Goal: Information Seeking & Learning: Learn about a topic

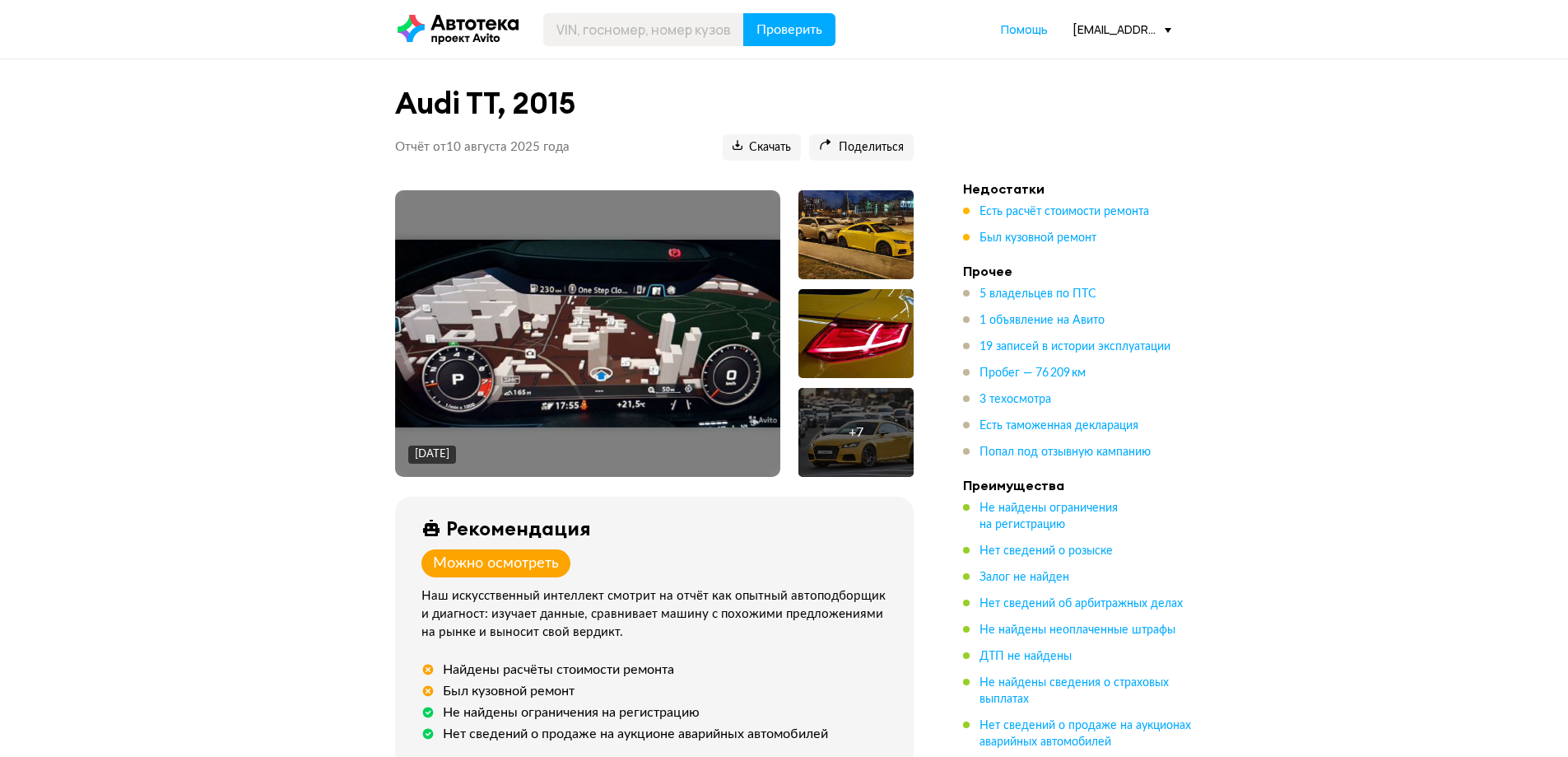
click at [875, 243] on div at bounding box center [855, 234] width 115 height 89
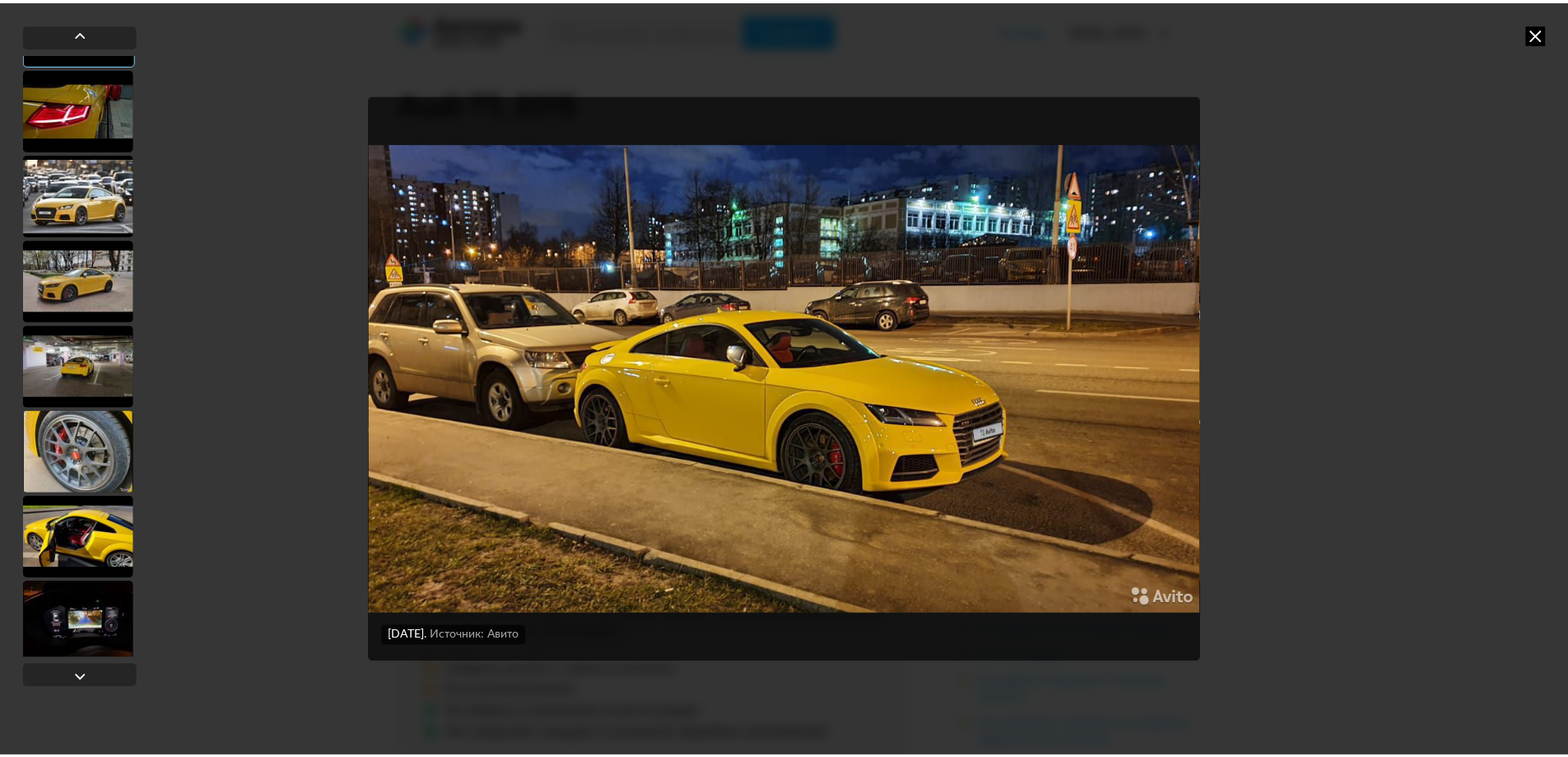
scroll to position [165, 0]
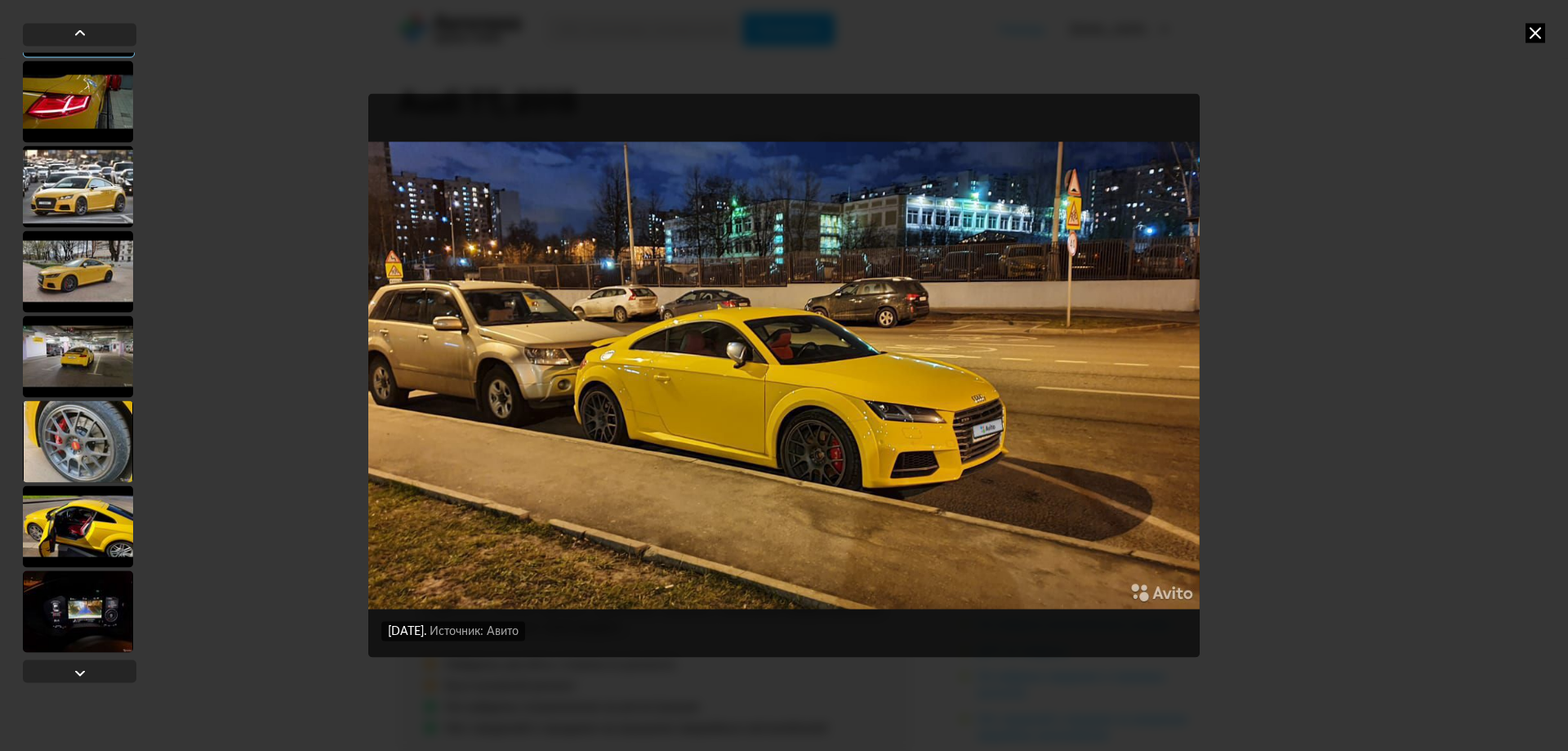
click at [77, 279] on div at bounding box center [78, 272] width 110 height 82
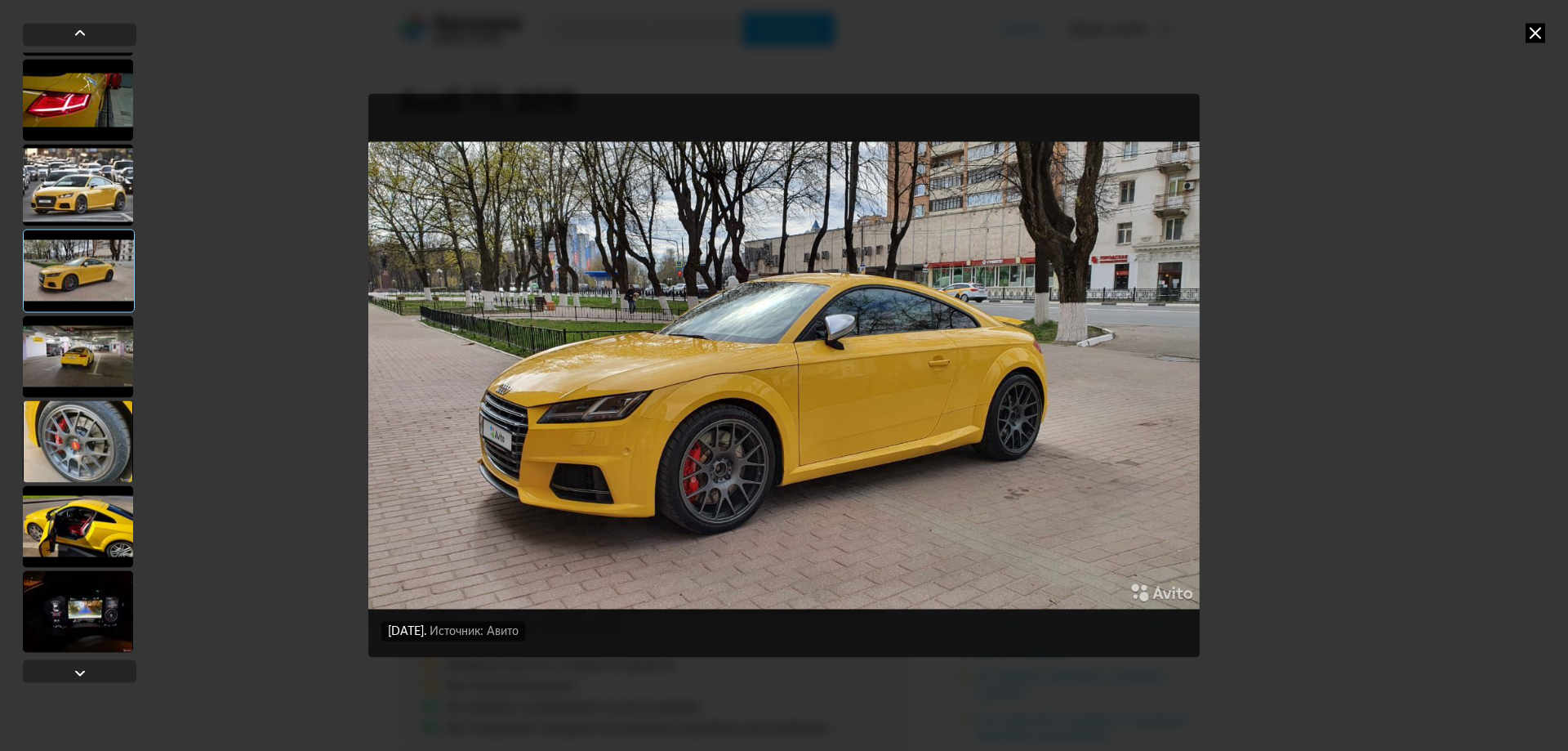
click at [95, 332] on div at bounding box center [78, 356] width 110 height 82
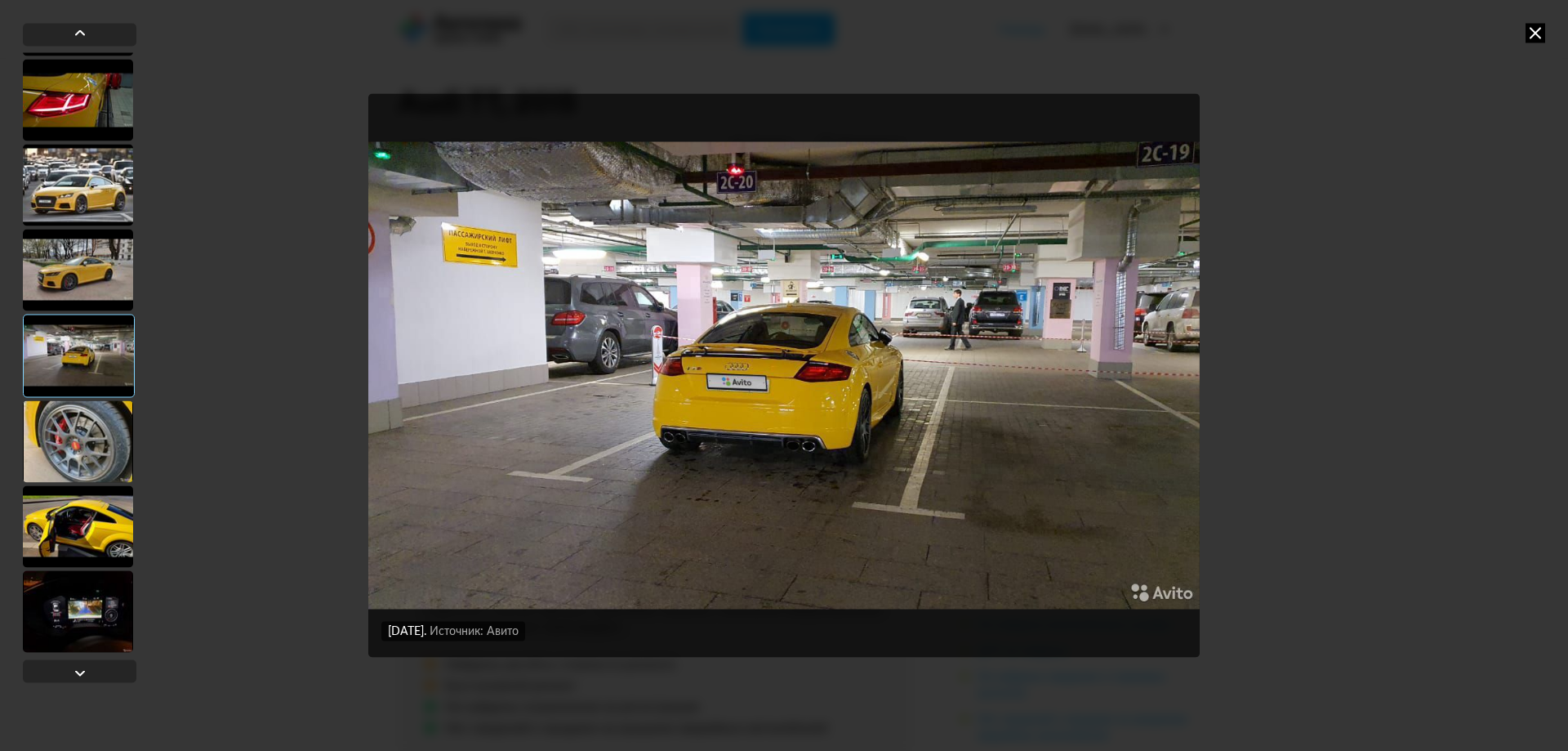
click at [99, 440] on div at bounding box center [78, 441] width 110 height 82
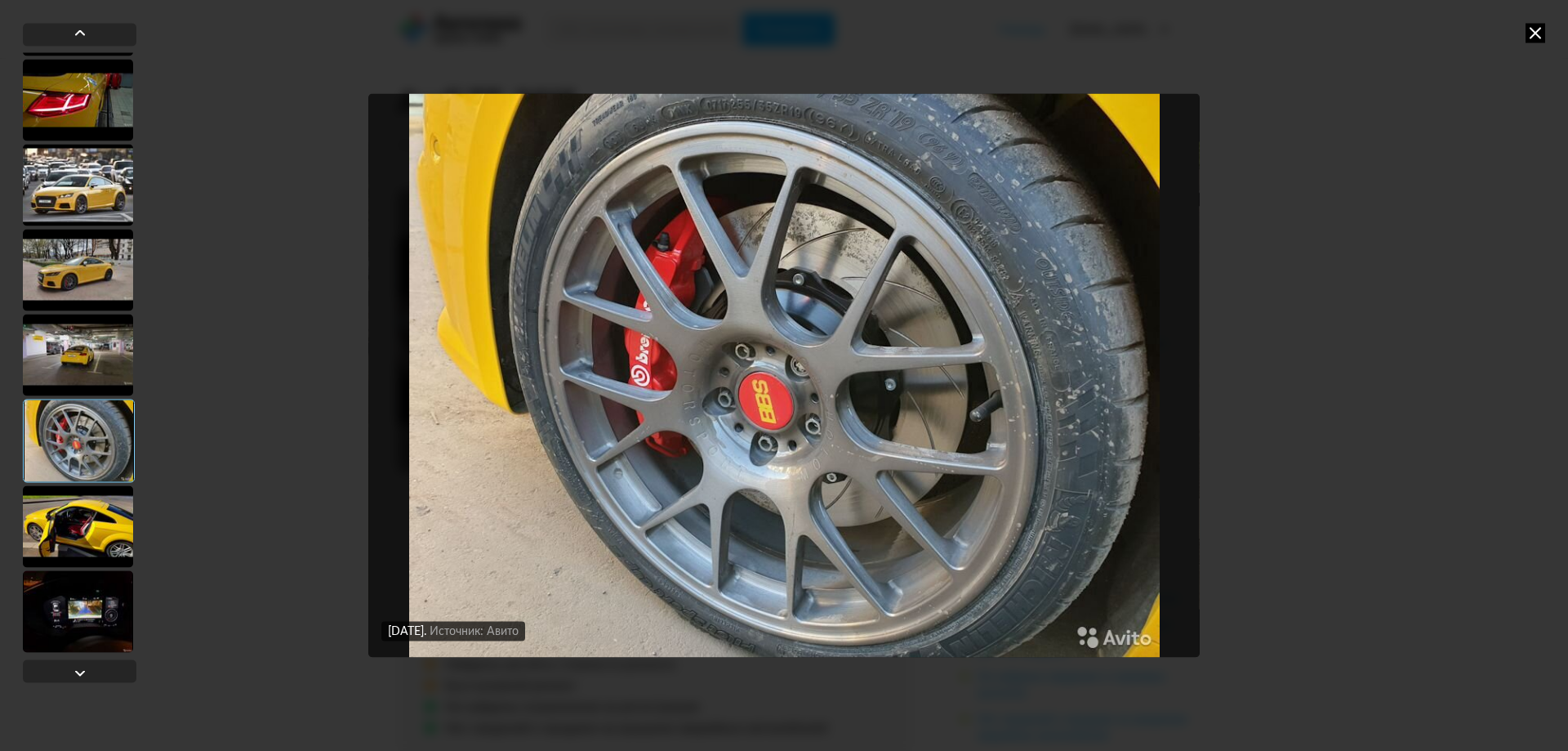
click at [101, 510] on div at bounding box center [78, 527] width 110 height 82
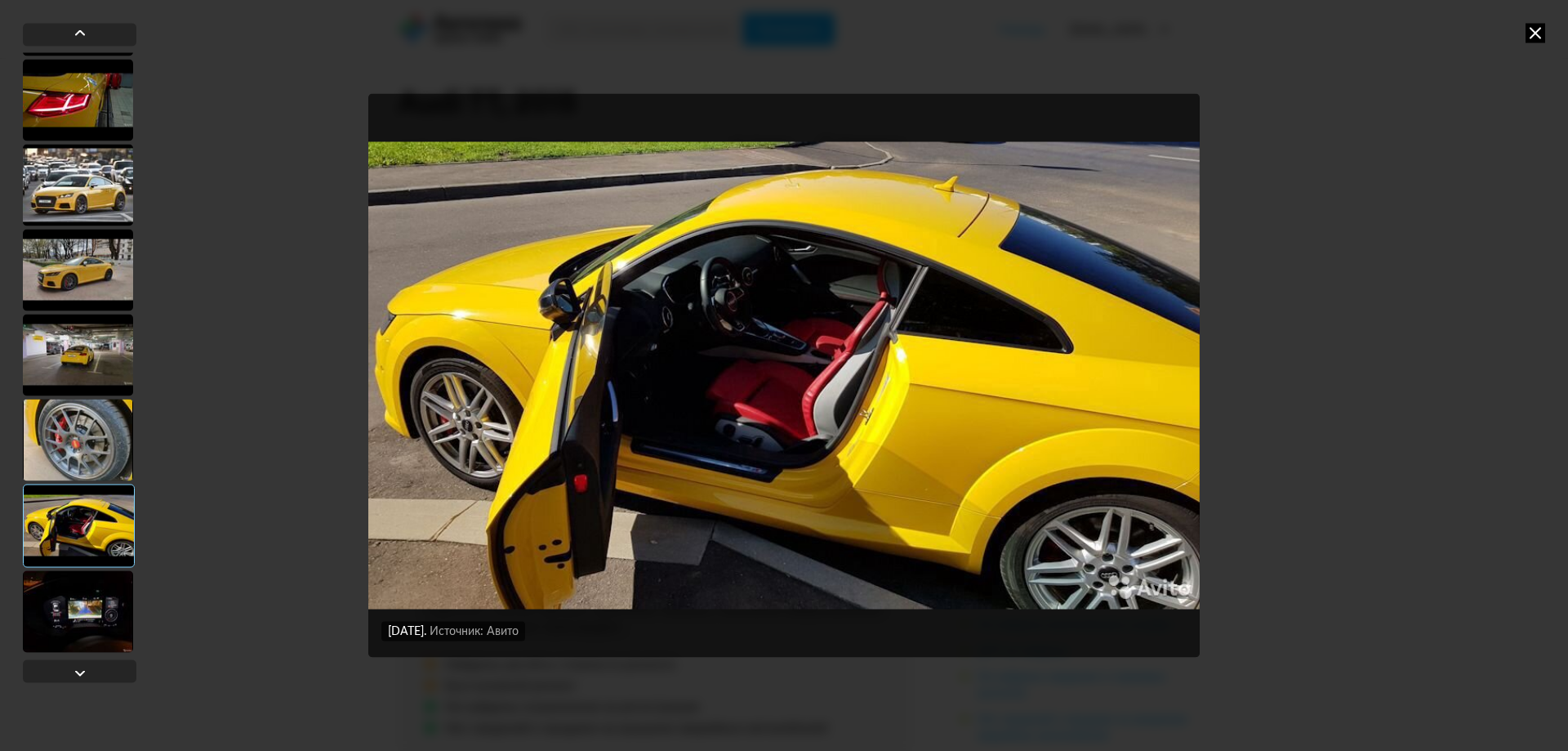
click at [117, 591] on div at bounding box center [78, 611] width 110 height 82
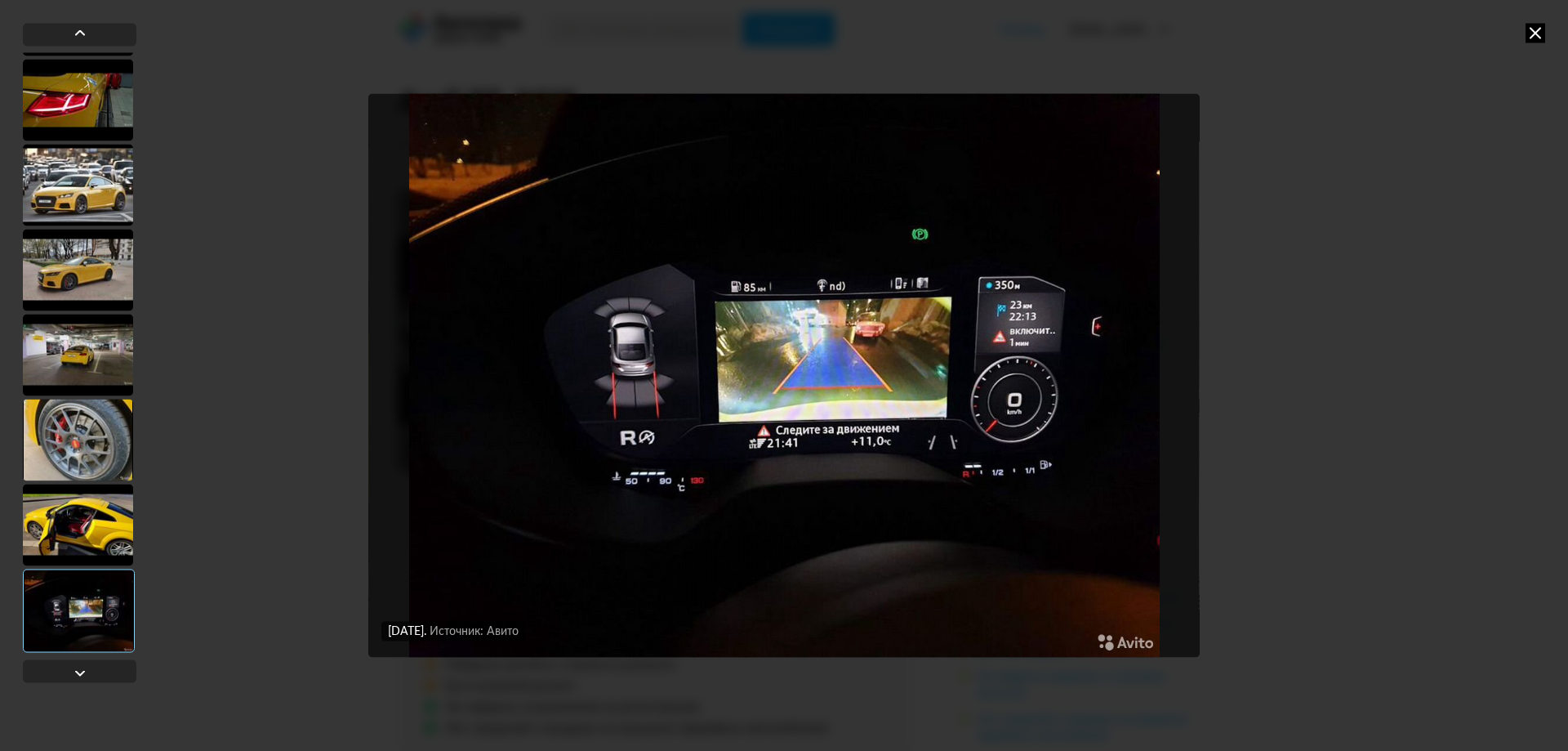
click at [1531, 38] on icon at bounding box center [1535, 32] width 19 height 19
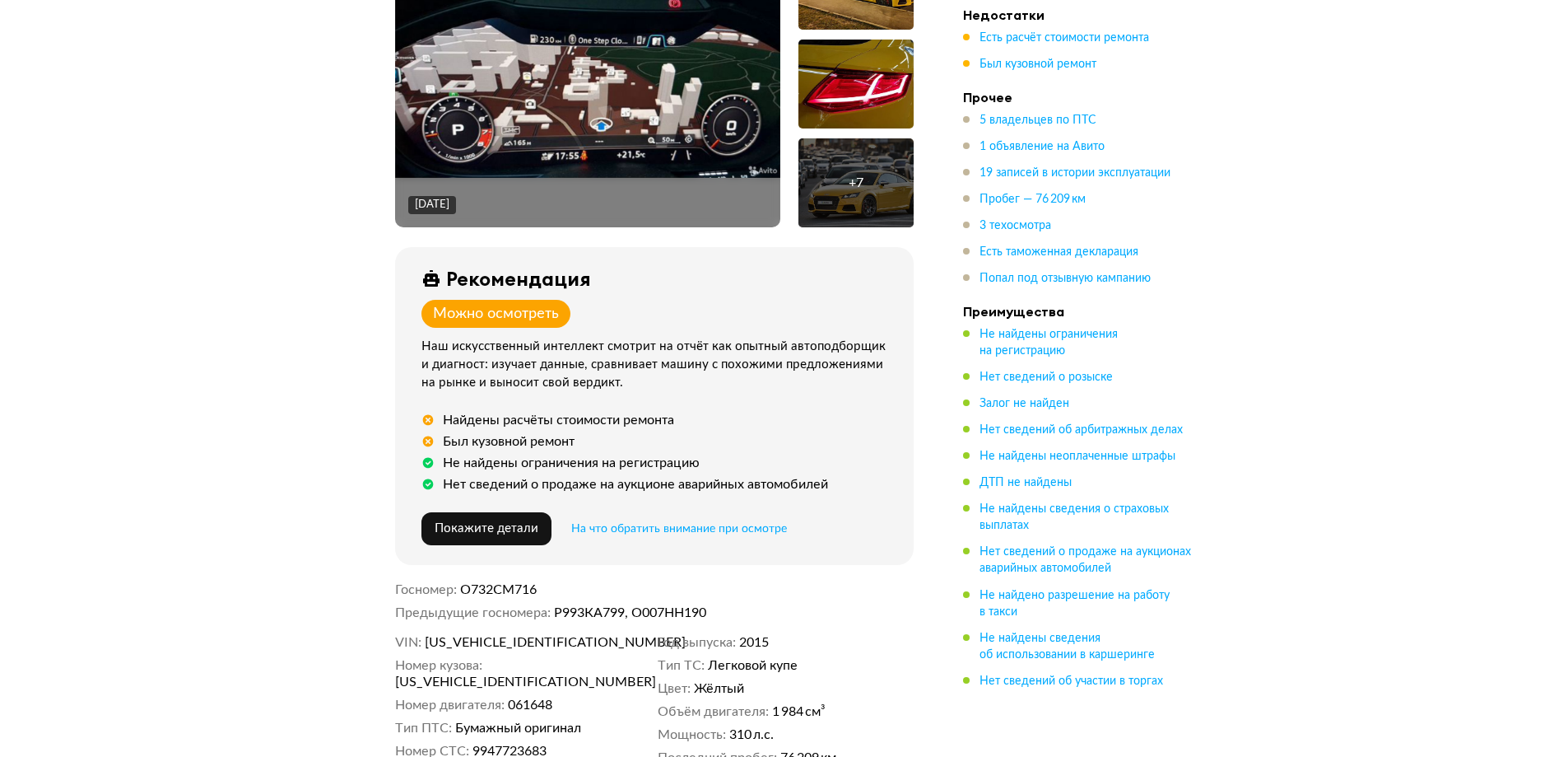
scroll to position [565, 0]
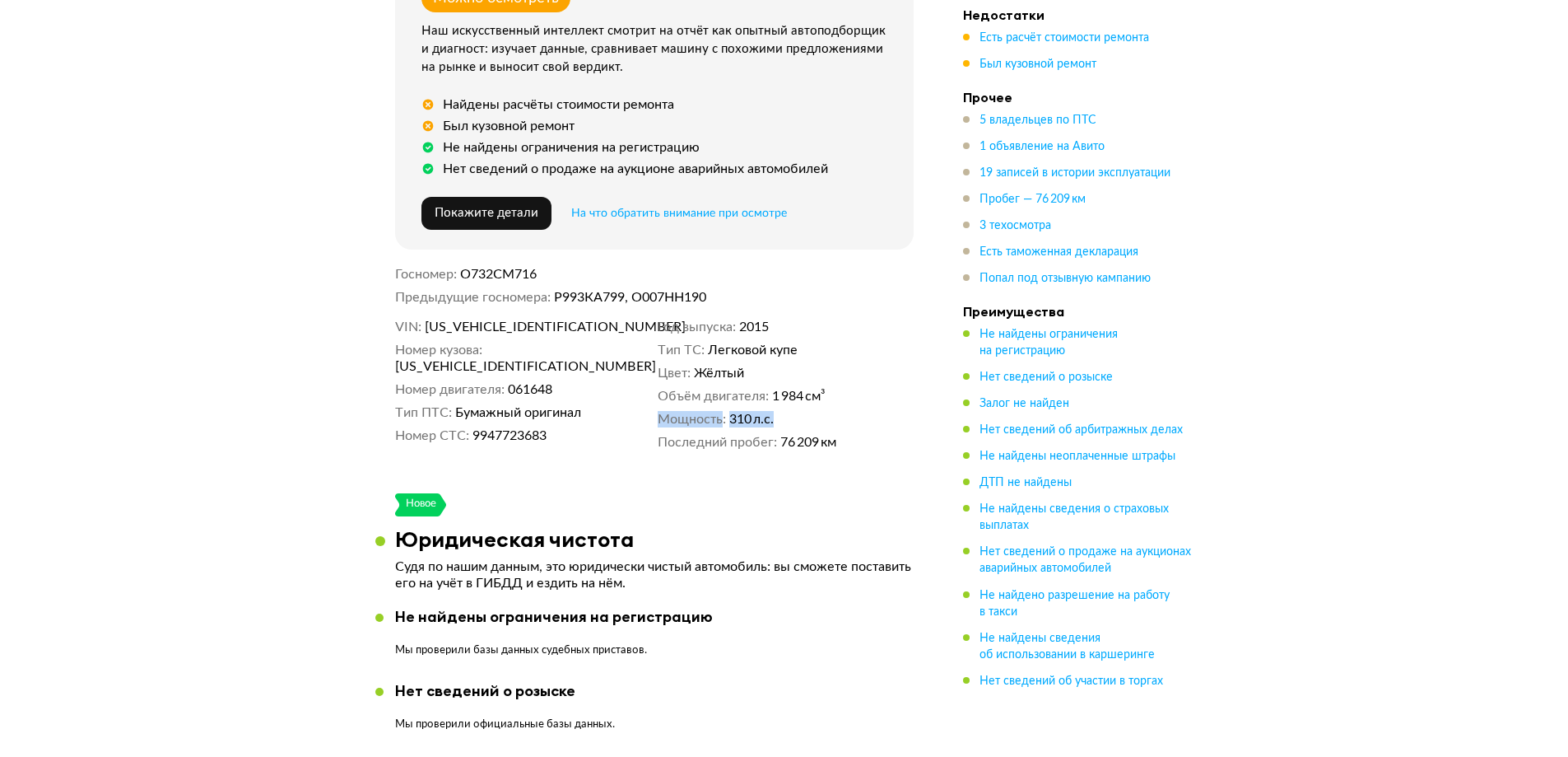
drag, startPoint x: 786, startPoint y: 401, endPoint x: 656, endPoint y: 385, distance: 131.0
click at [656, 385] on div "VIN [US_VEHICLE_IDENTIFICATION_NUMBER] Номер кузова [US_VEHICLE_IDENTIFICATION_…" at bounding box center [654, 385] width 518 height 132
click at [745, 411] on span "310 л.с." at bounding box center [751, 419] width 45 height 17
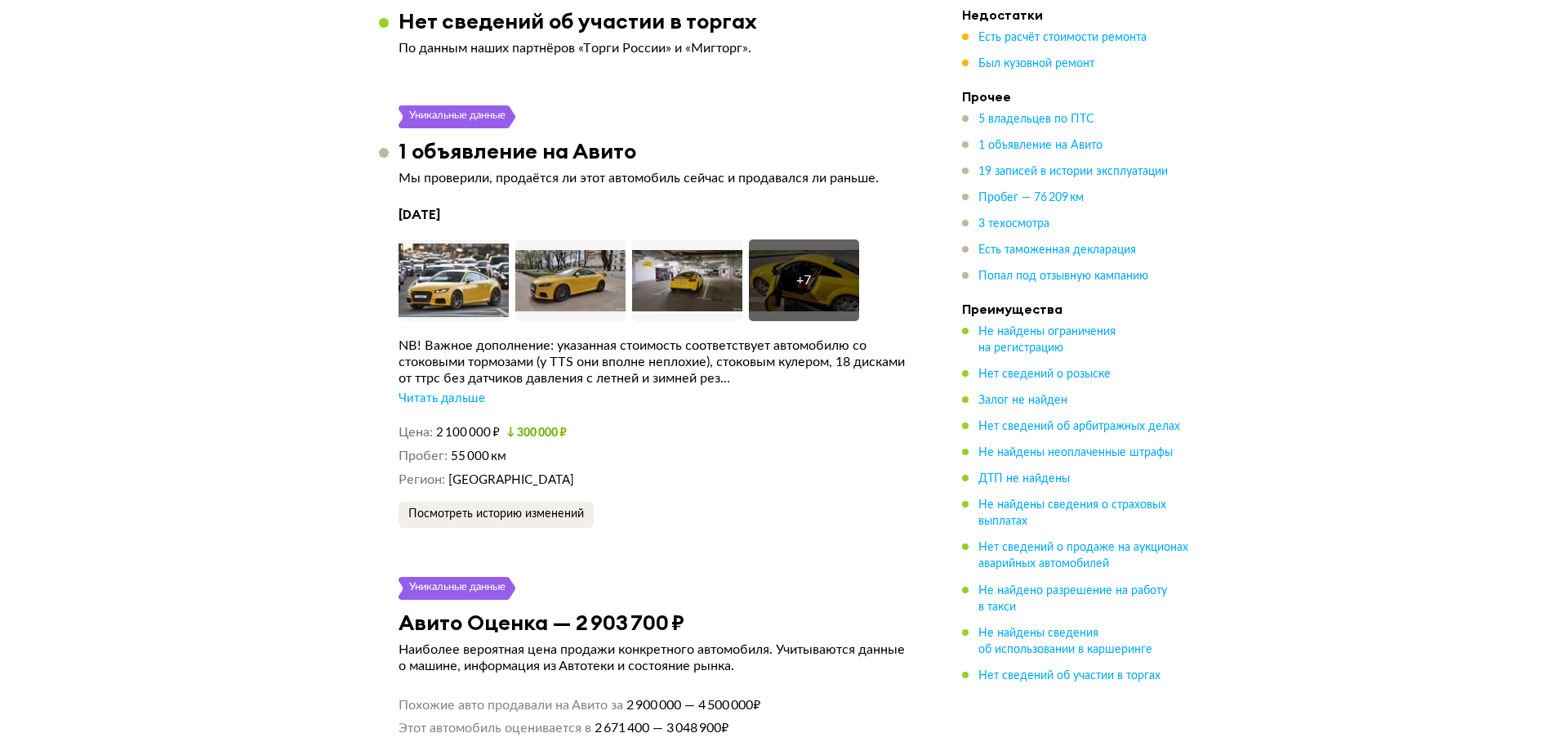
scroll to position [3629, 0]
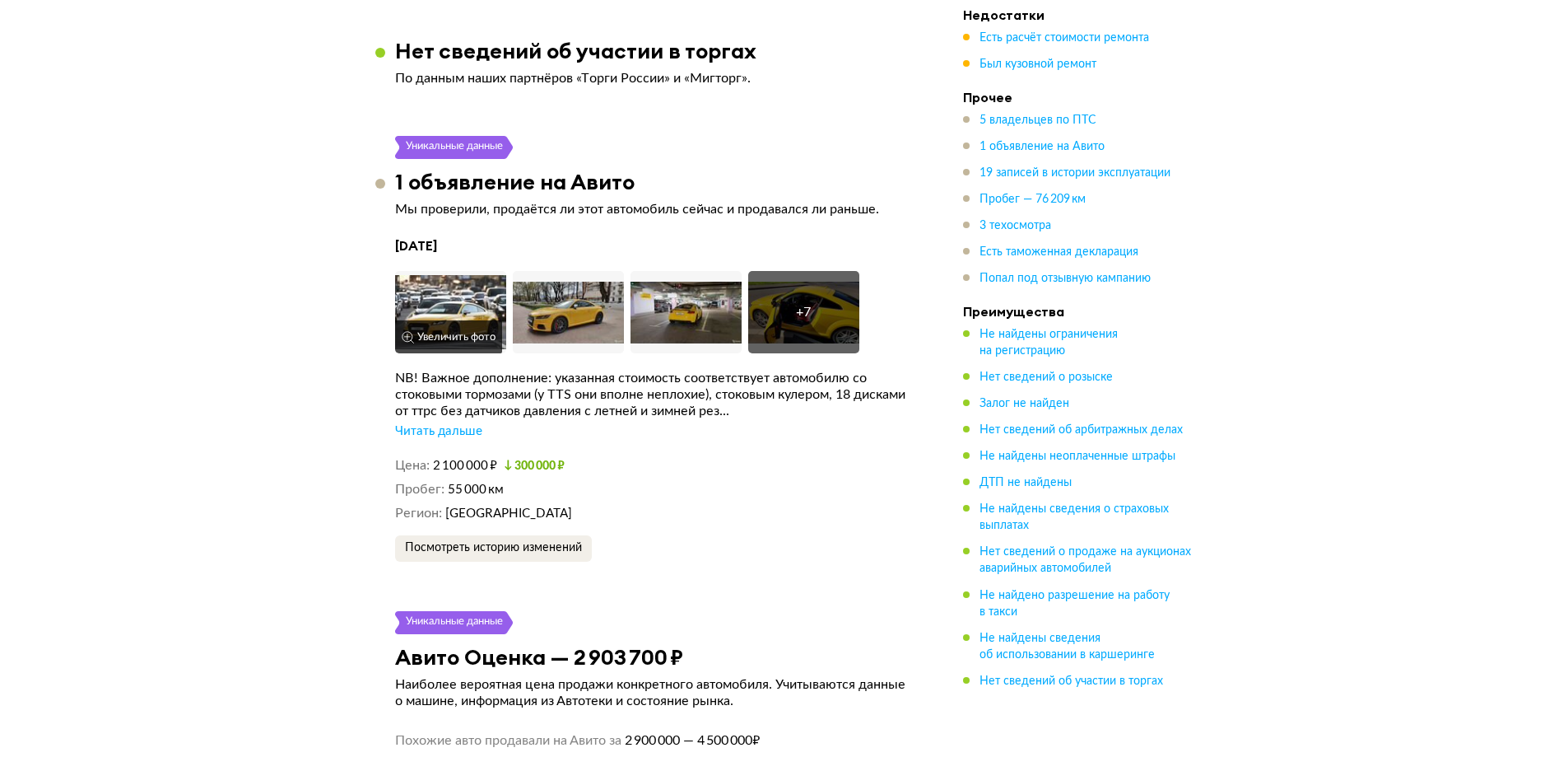
click at [465, 301] on img at bounding box center [451, 312] width 111 height 83
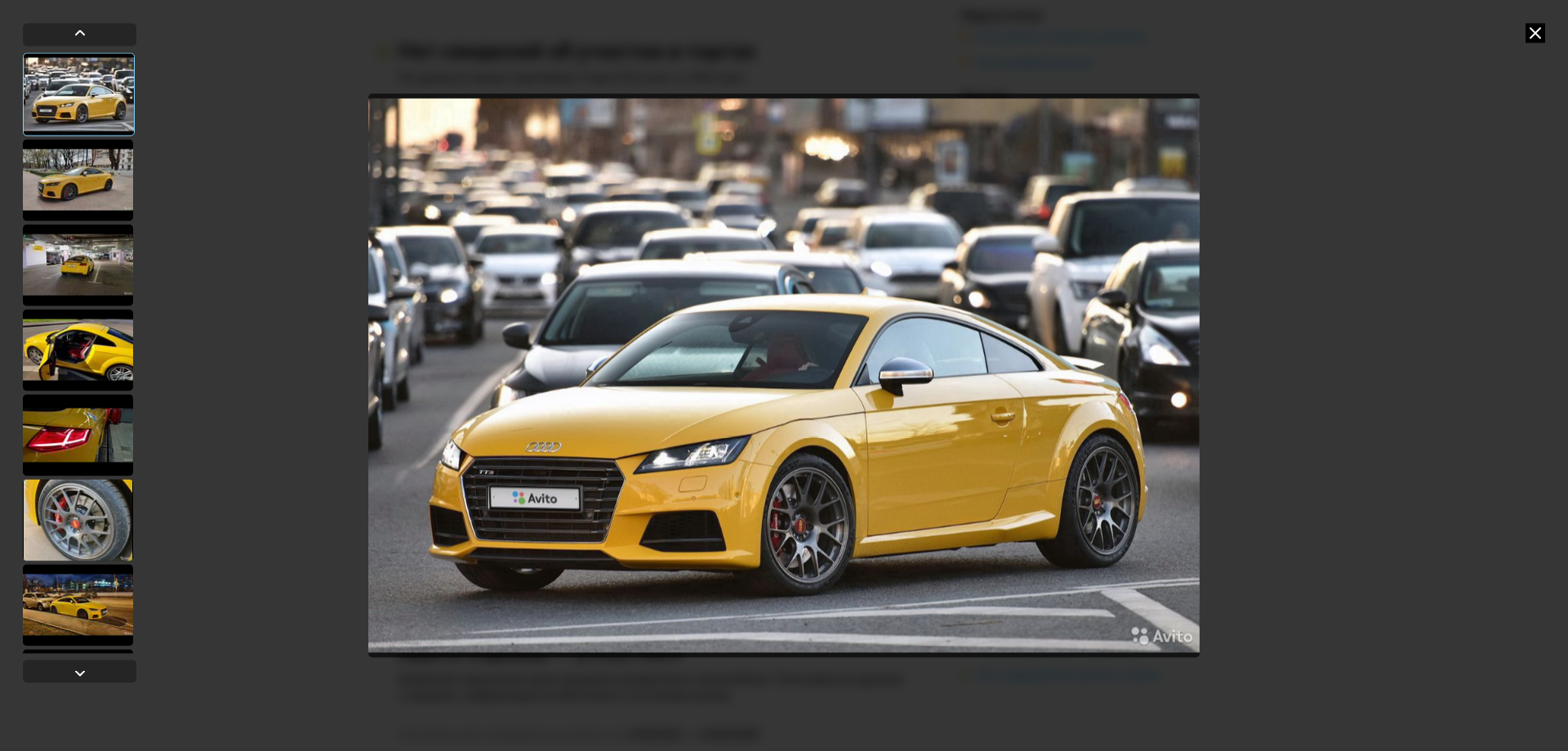
click at [58, 183] on div at bounding box center [78, 180] width 110 height 82
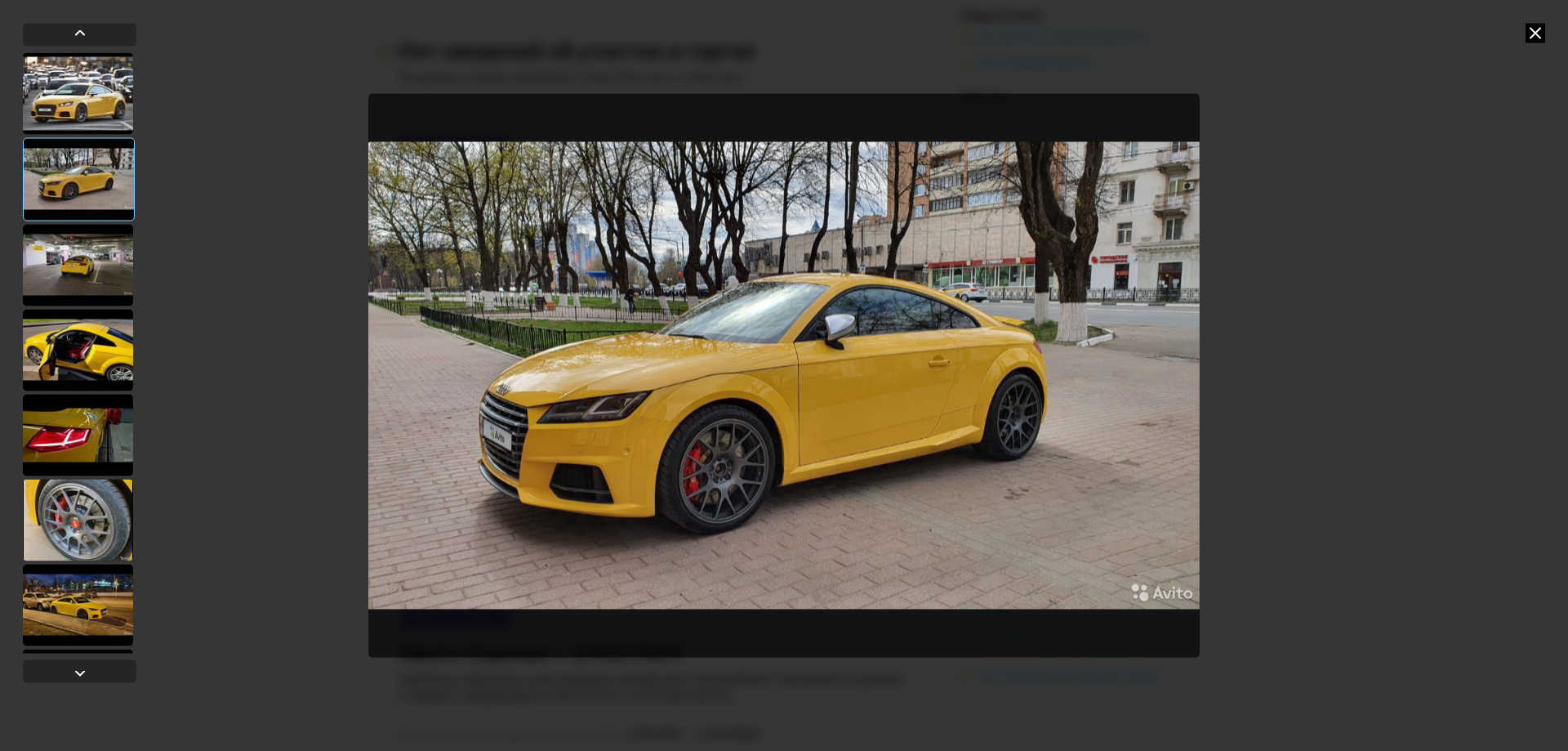
click at [86, 249] on div at bounding box center [78, 265] width 110 height 82
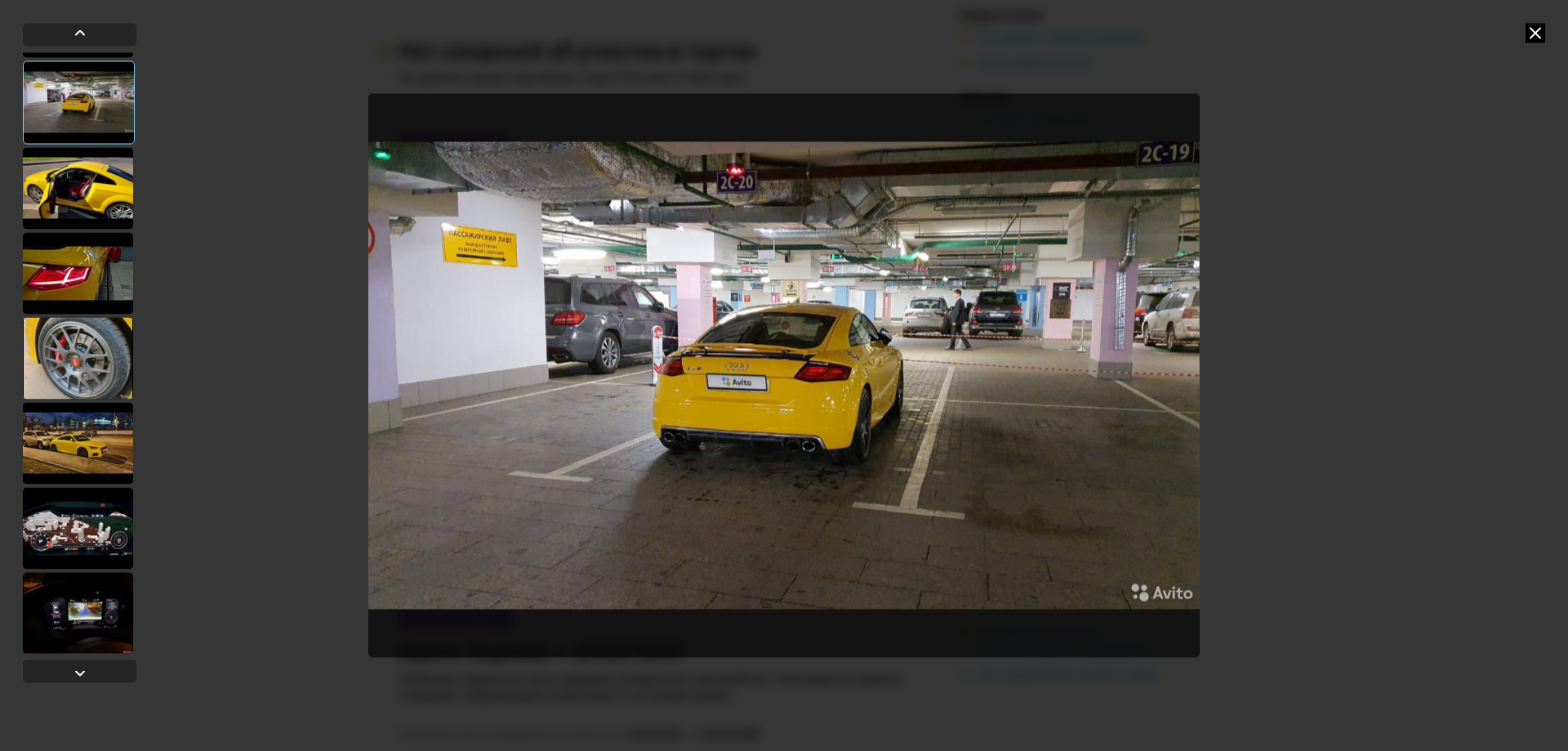
scroll to position [163, 0]
click at [72, 346] on div at bounding box center [78, 356] width 110 height 82
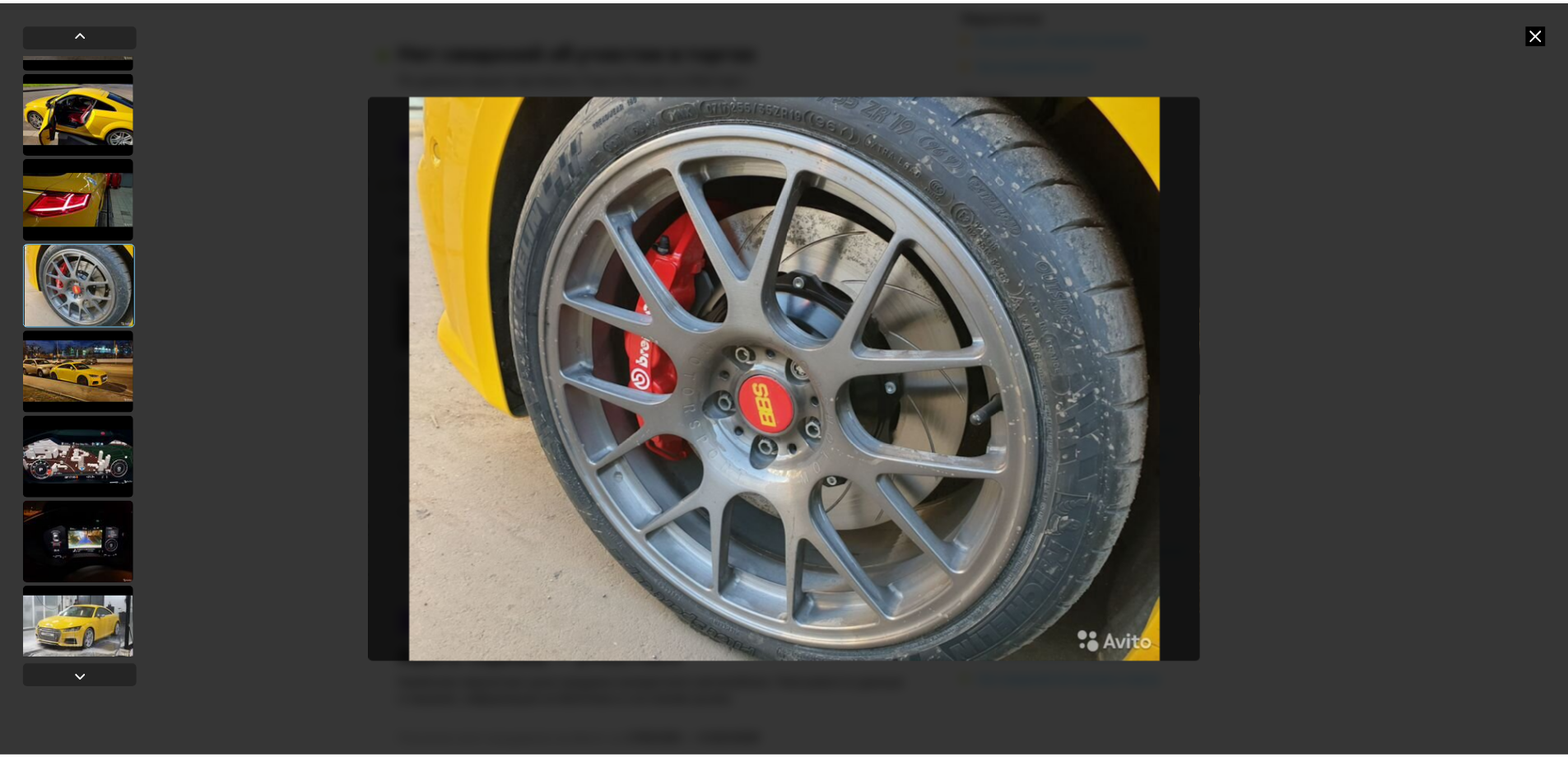
scroll to position [253, 0]
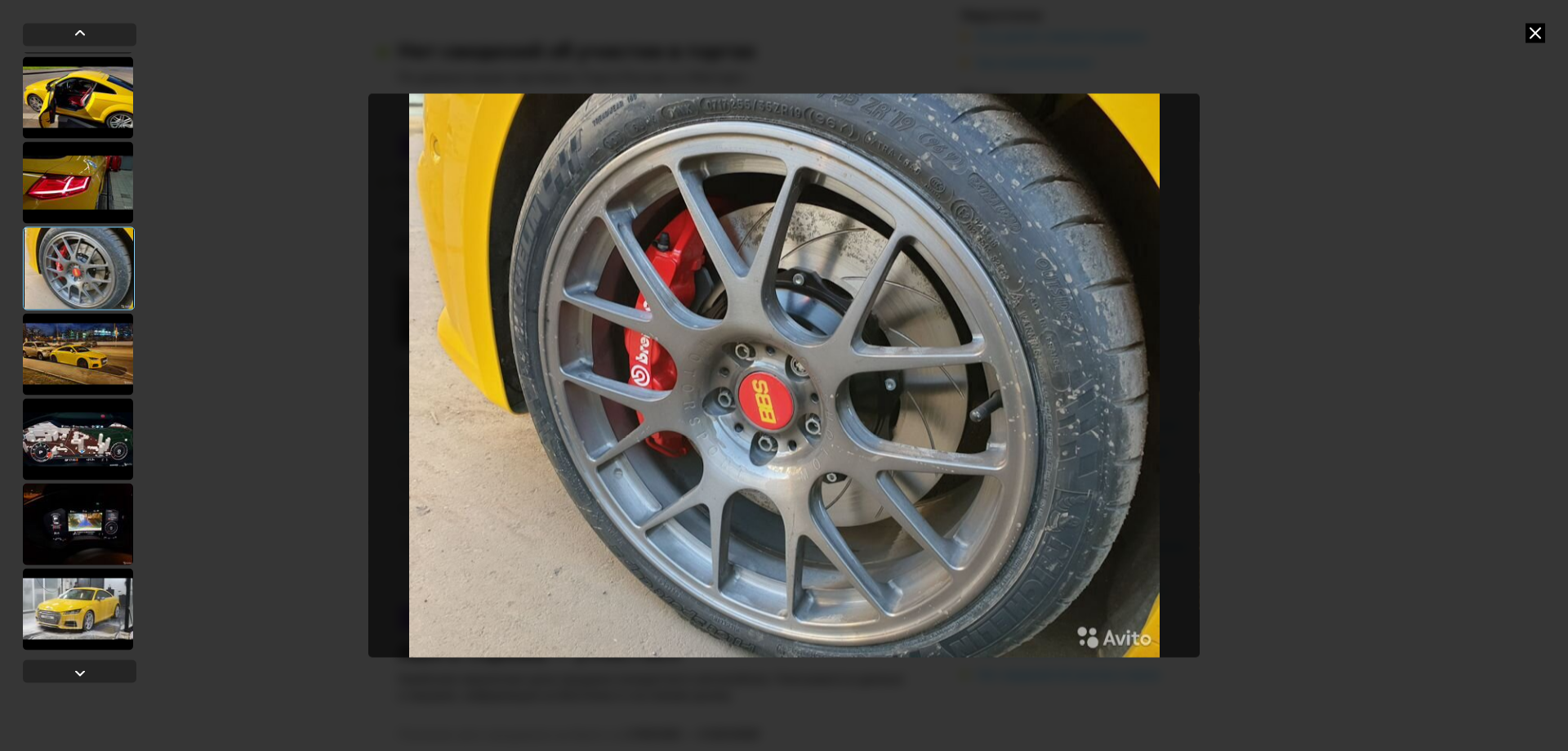
click at [95, 444] on div at bounding box center [78, 439] width 110 height 82
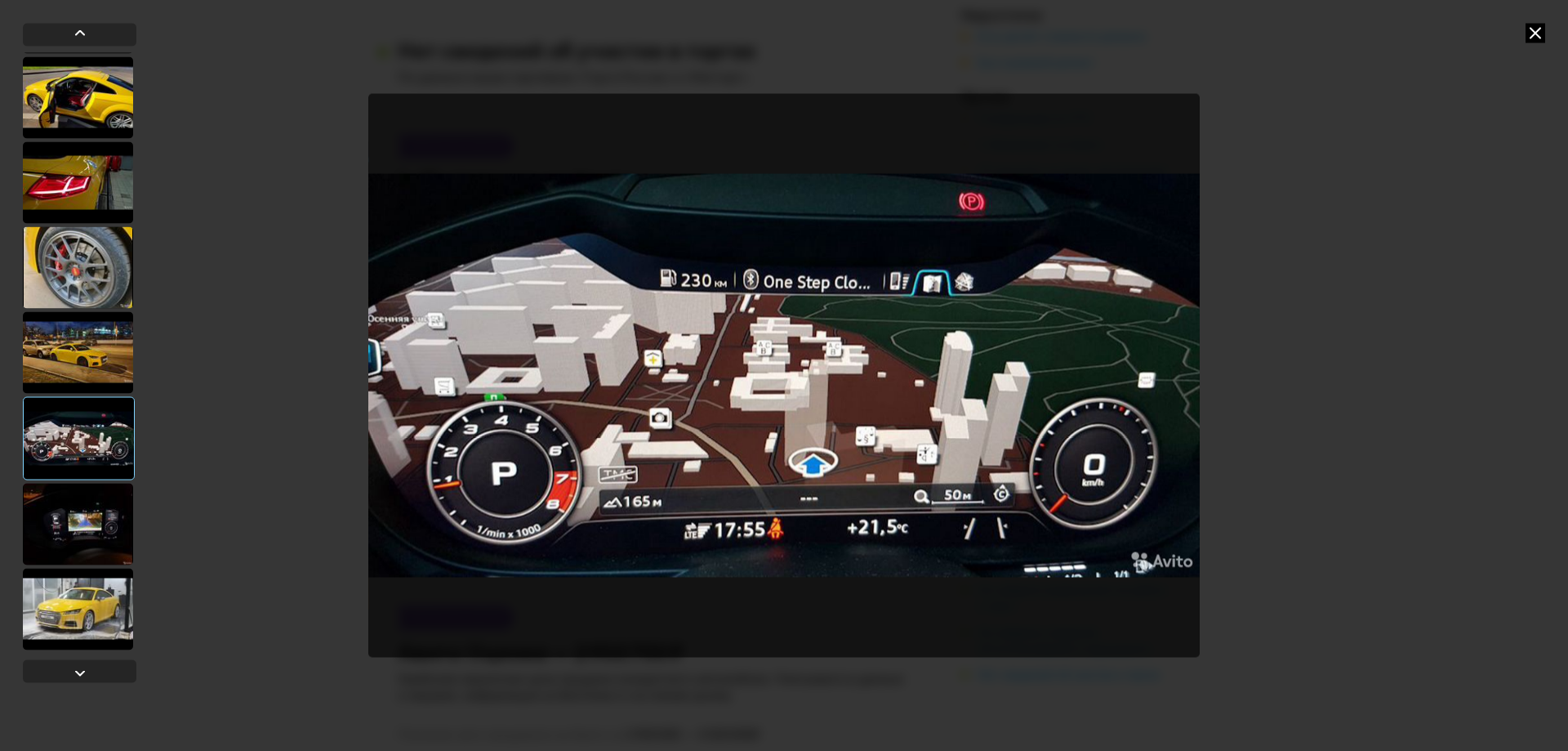
click at [1534, 37] on icon at bounding box center [1535, 32] width 19 height 19
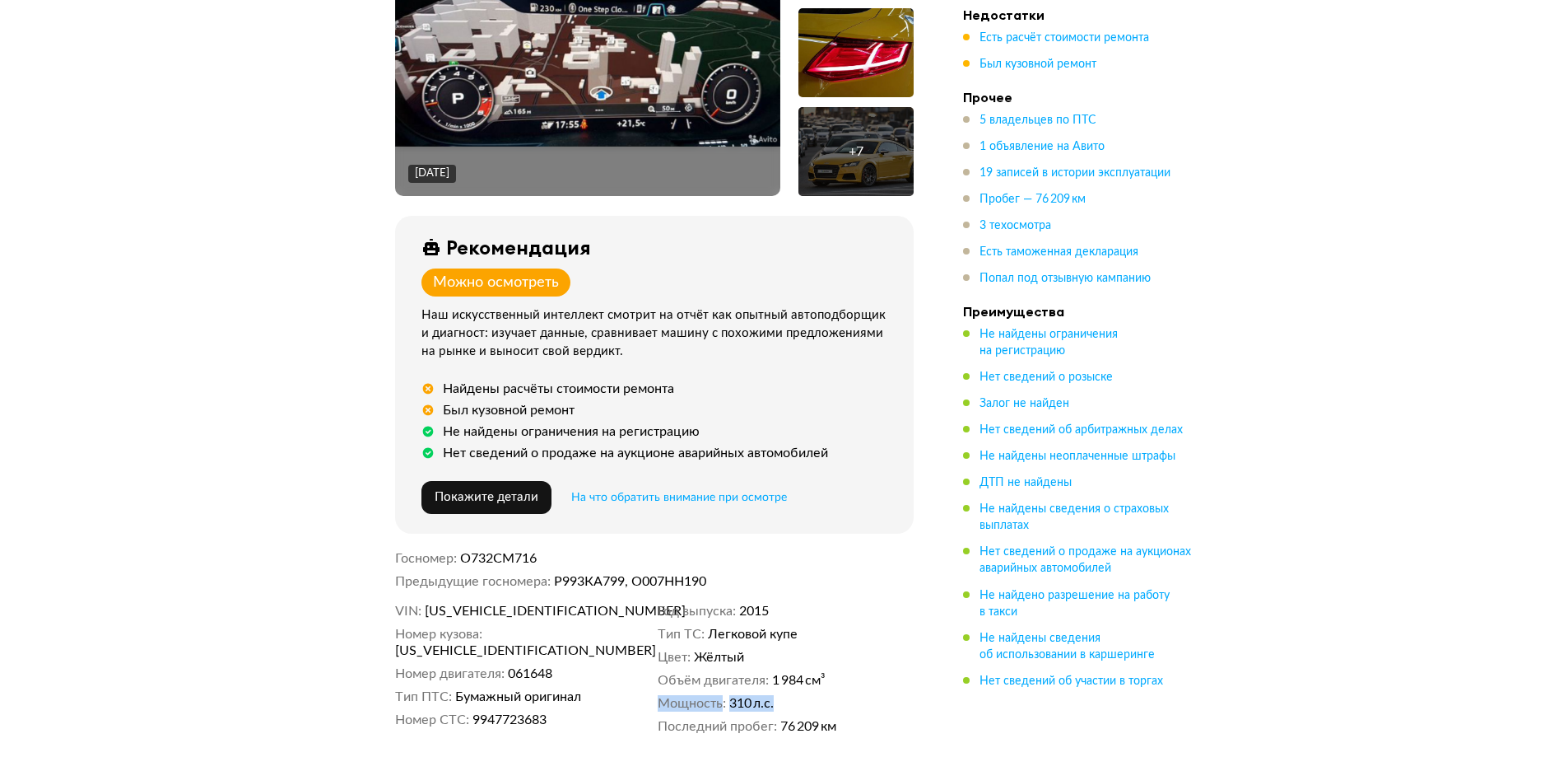
scroll to position [0, 0]
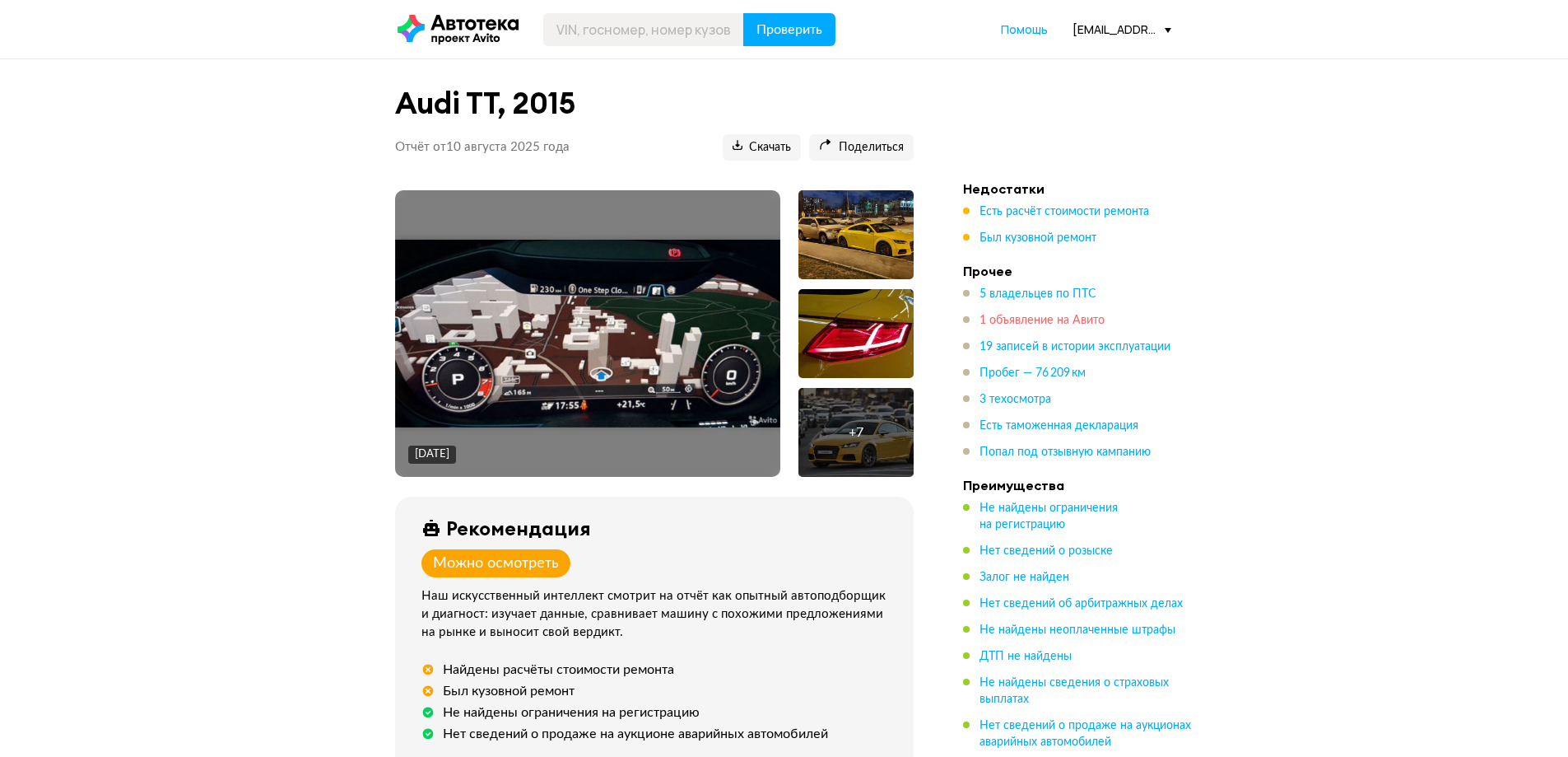
click at [1038, 326] on span "1 объявление на Авито" at bounding box center [1042, 320] width 125 height 11
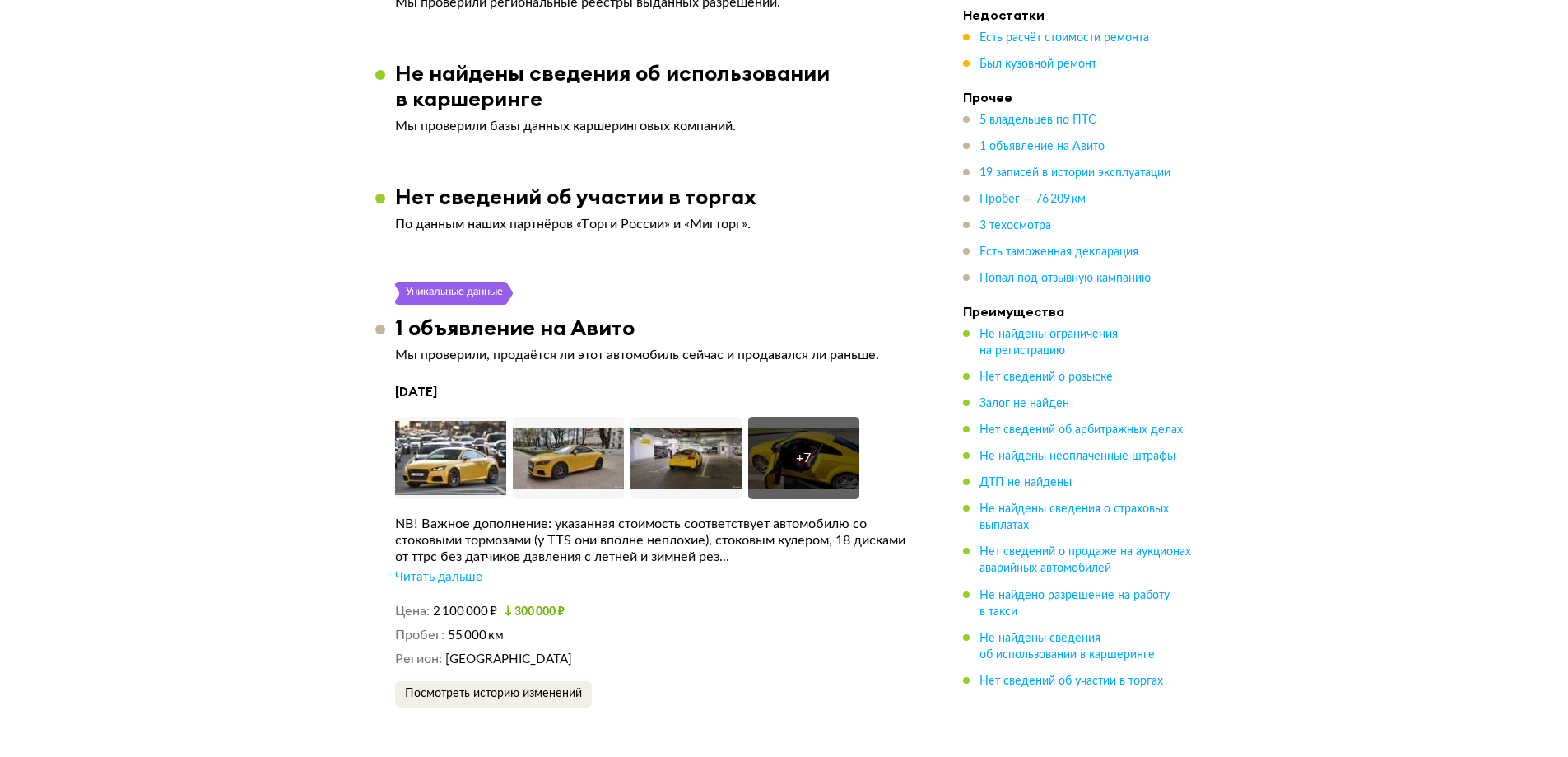
scroll to position [3589, 0]
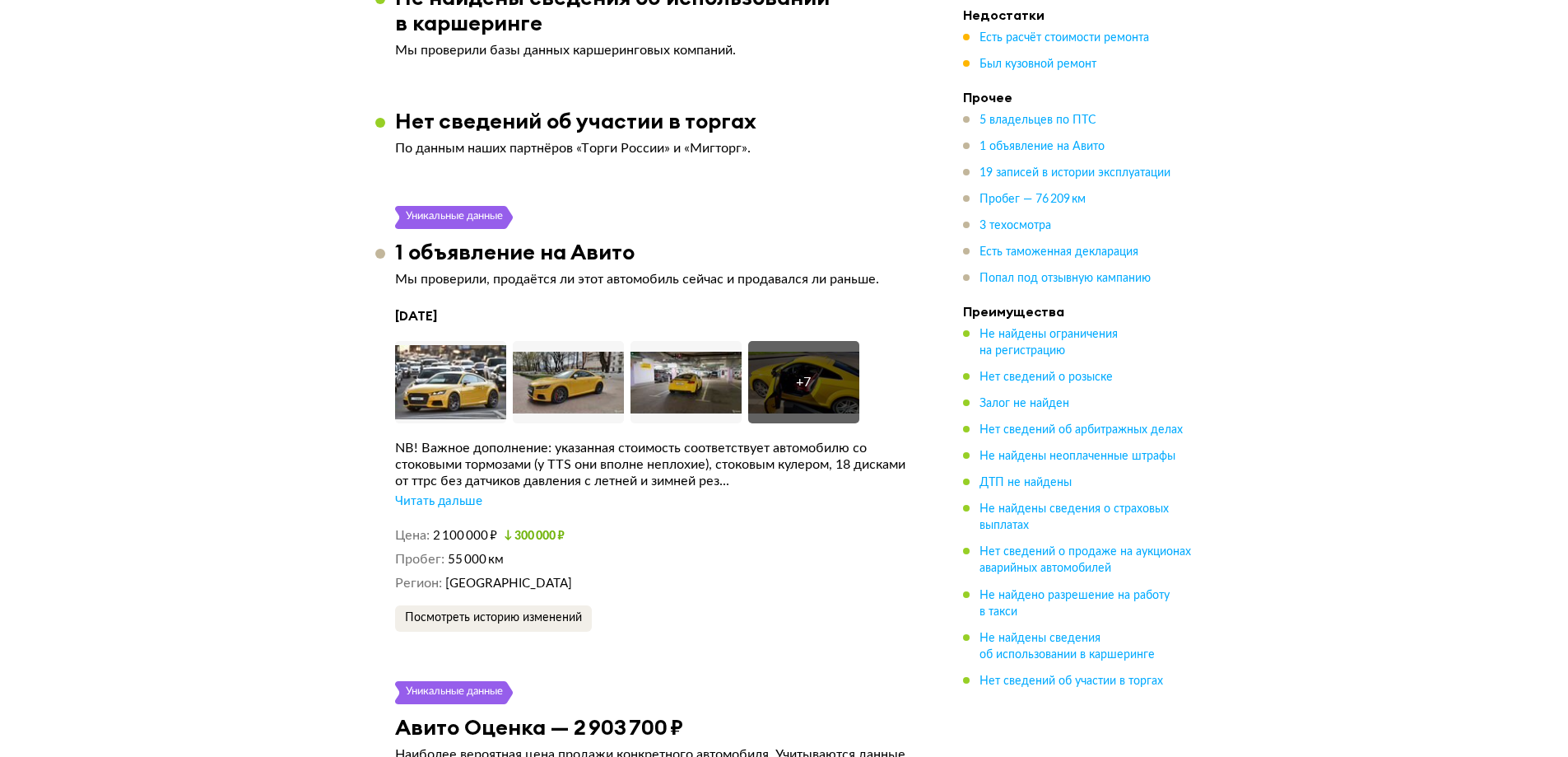
click at [419, 493] on div "Читать дальше" at bounding box center [438, 501] width 87 height 17
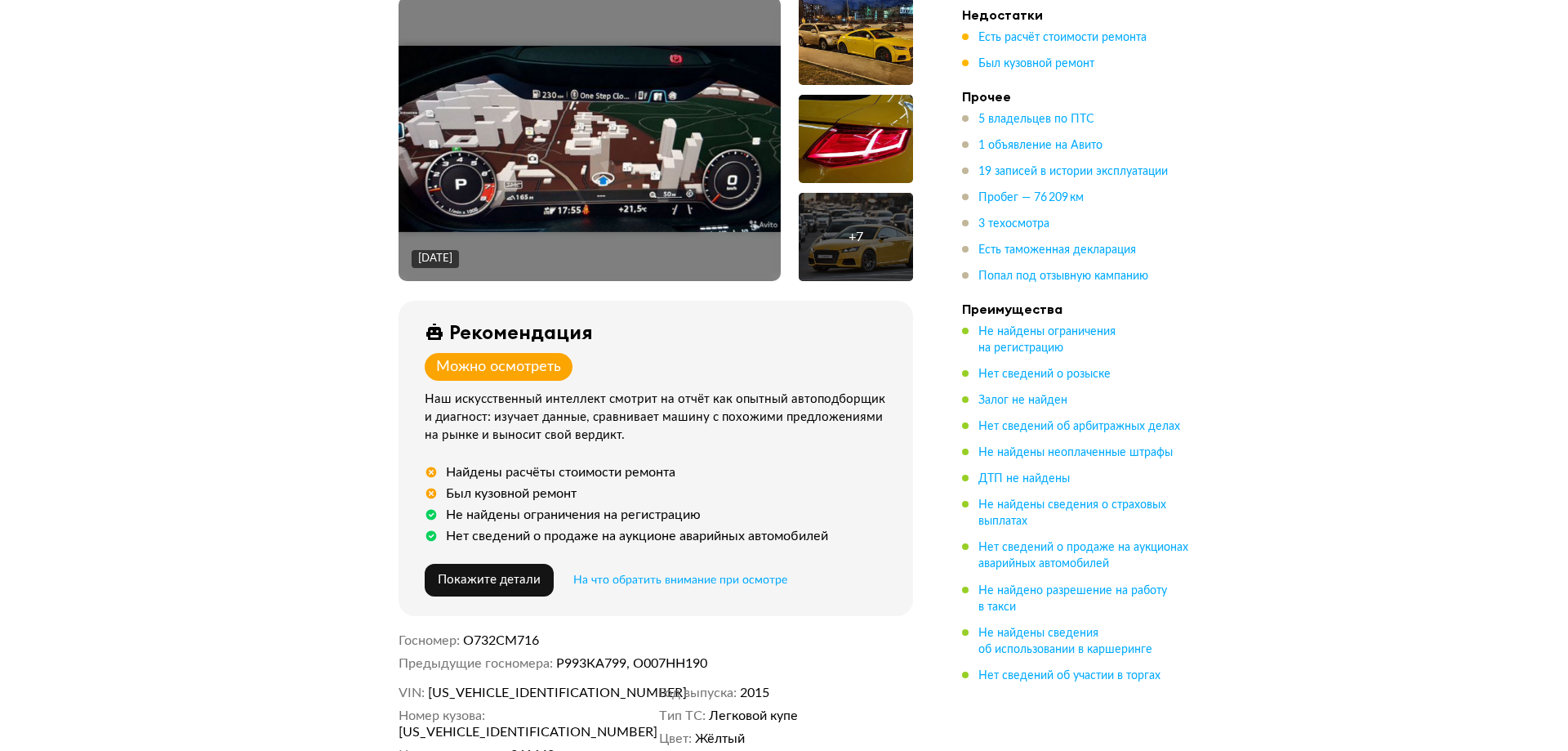
scroll to position [0, 0]
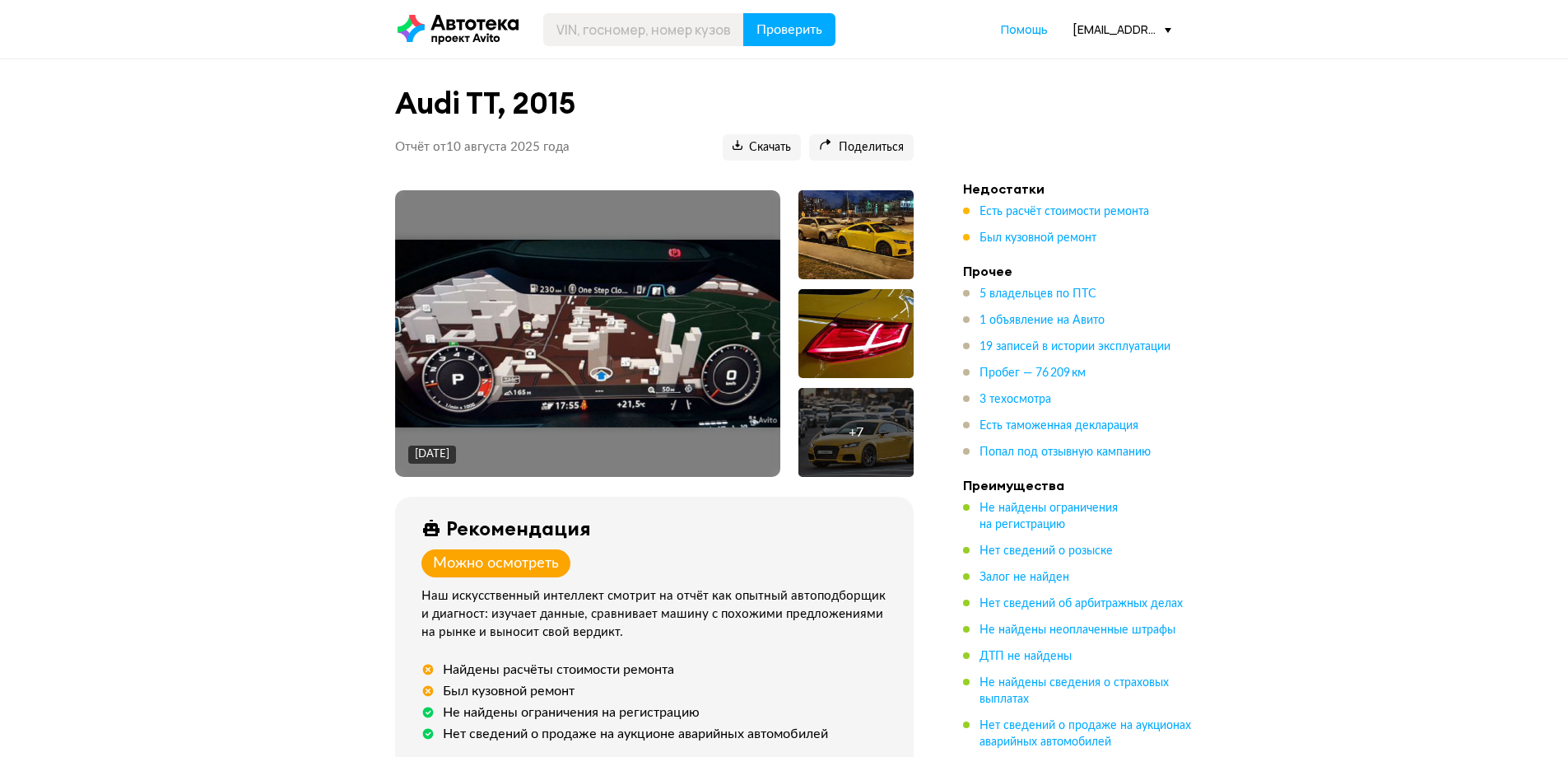
click at [860, 234] on div at bounding box center [855, 234] width 115 height 89
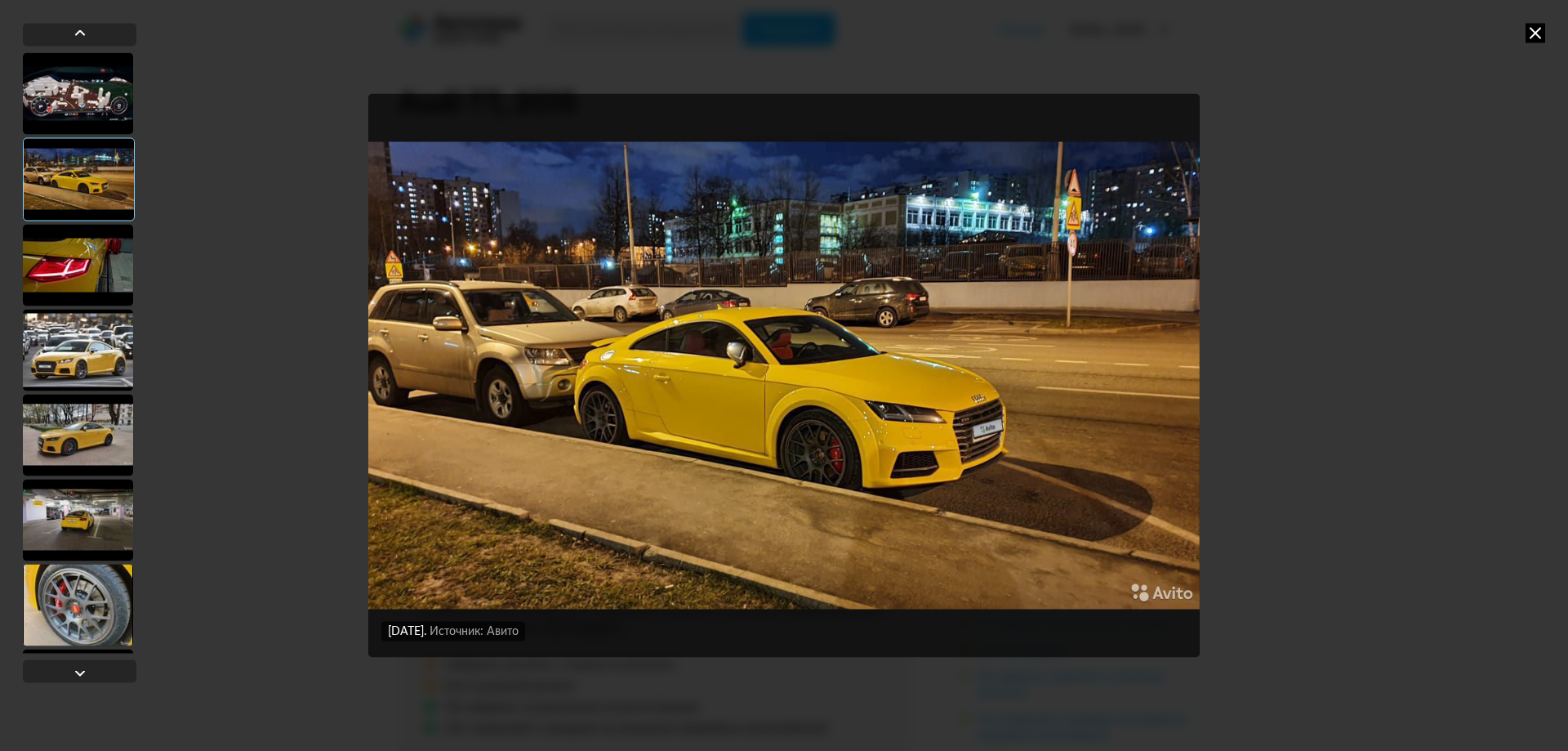
click at [66, 354] on div at bounding box center [78, 350] width 110 height 82
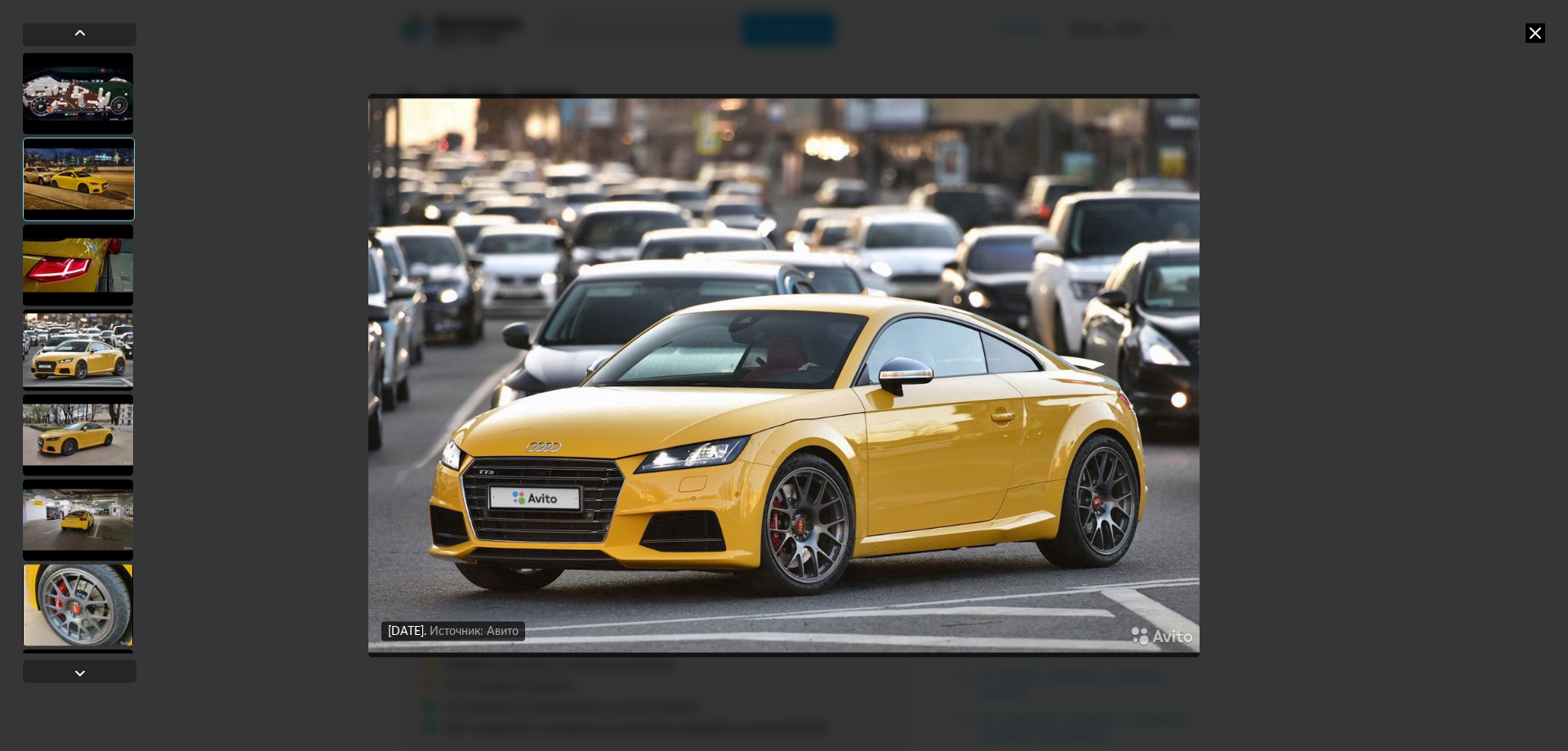
click at [66, 416] on div at bounding box center [78, 435] width 110 height 82
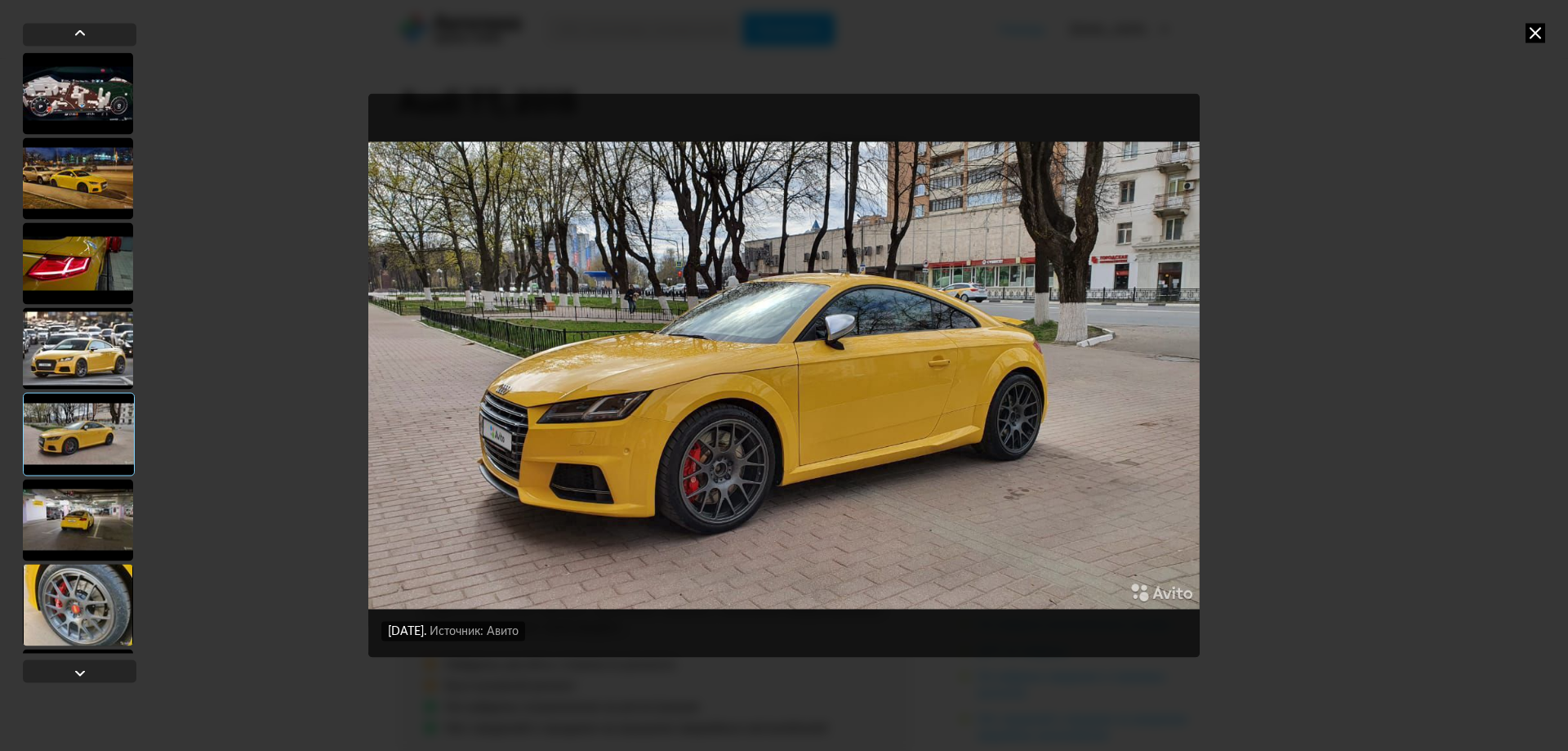
click at [72, 328] on div at bounding box center [78, 348] width 110 height 82
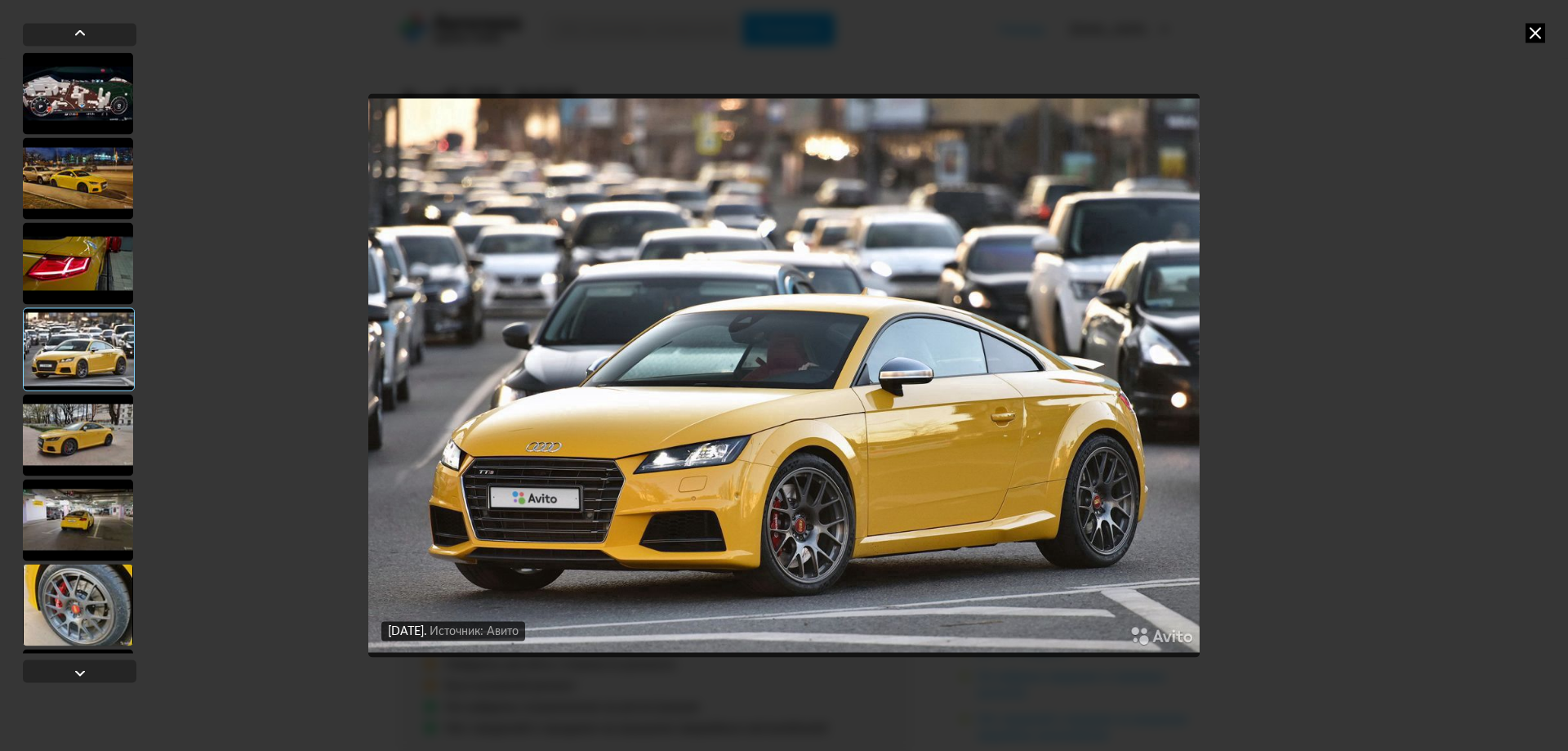
click at [1044, 426] on img "Go to Slide 4" at bounding box center [784, 376] width 831 height 562
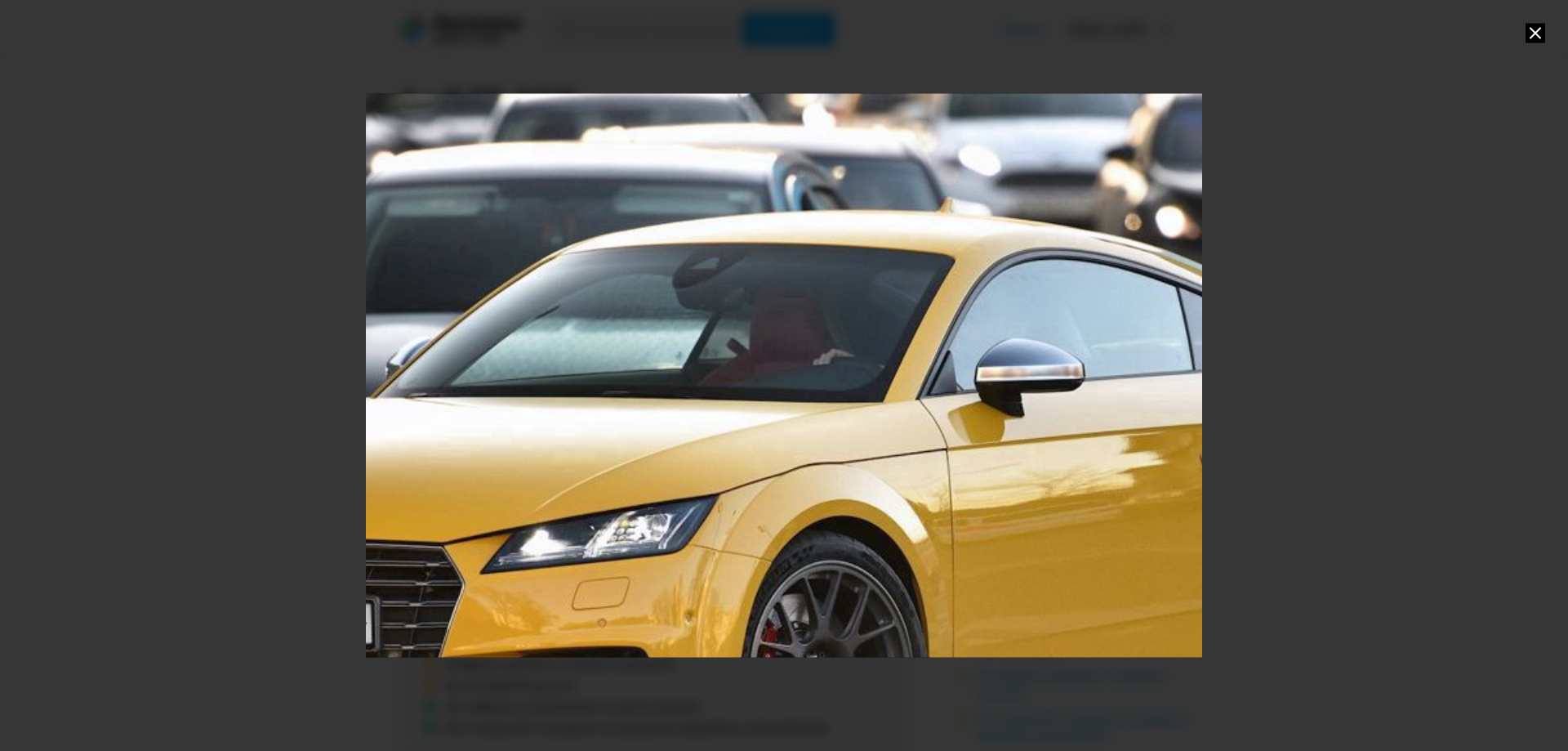
click at [1040, 433] on div "Go to Slide 4" at bounding box center [784, 376] width 1673 height 1126
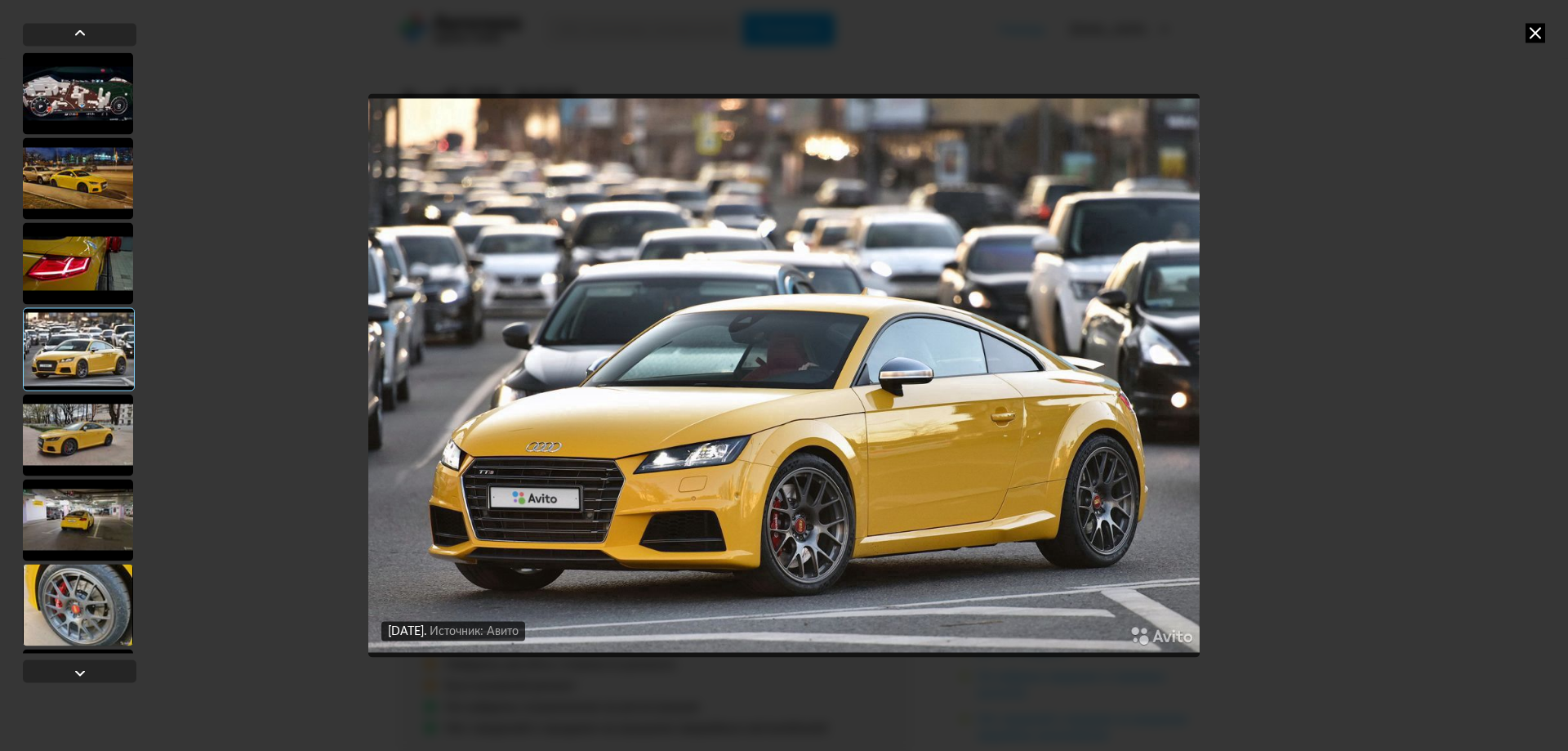
click at [96, 426] on div at bounding box center [78, 435] width 110 height 82
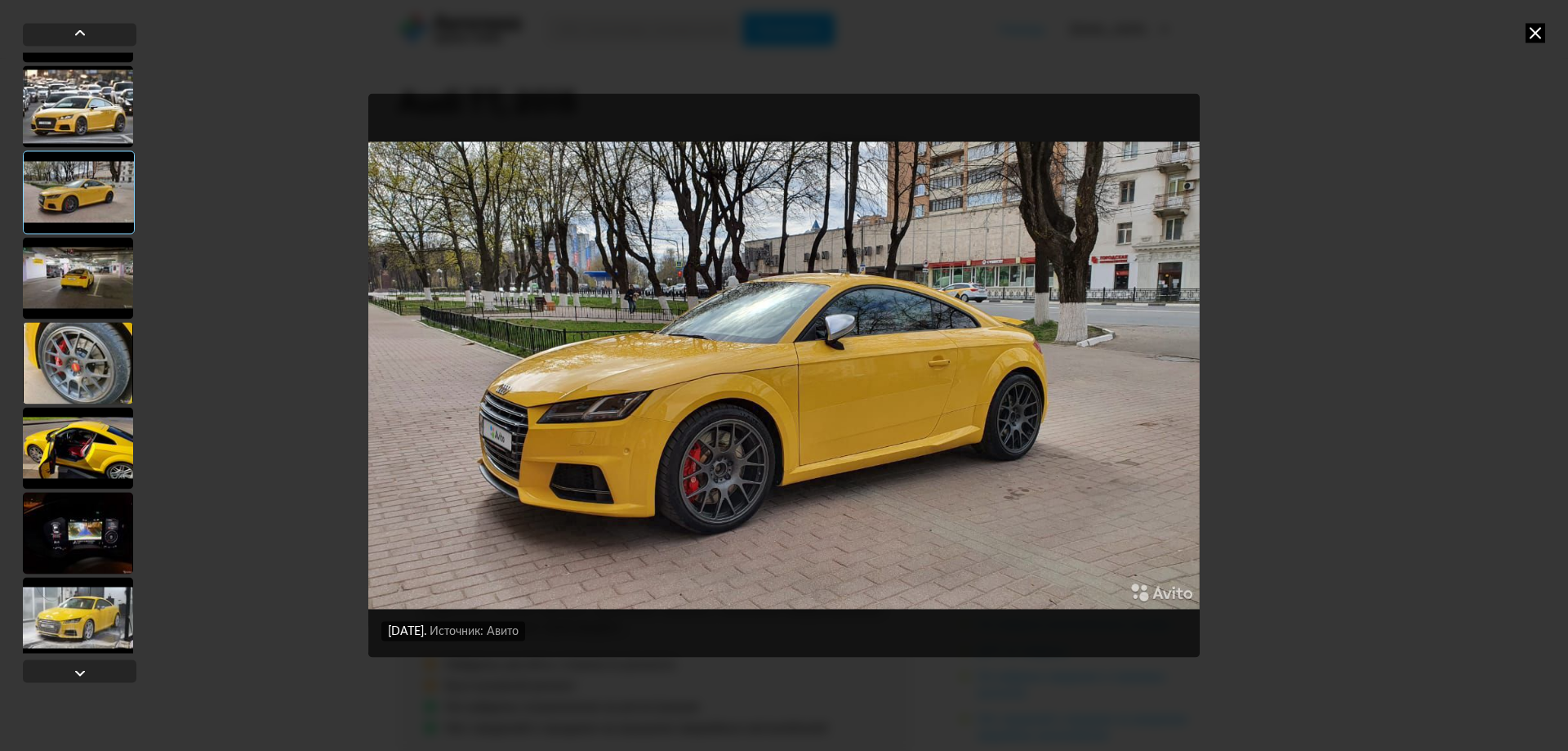
scroll to position [251, 0]
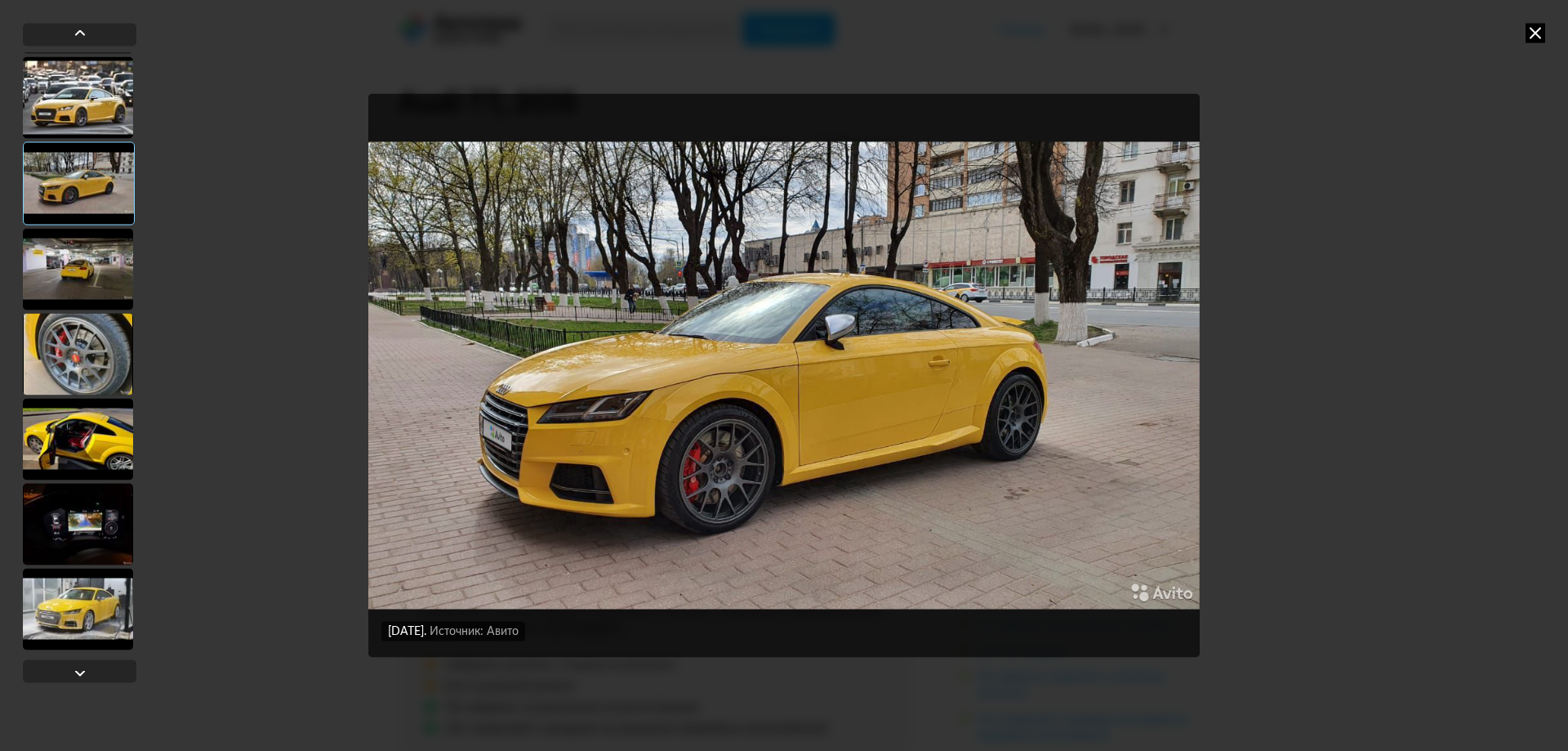
click at [62, 250] on div at bounding box center [78, 269] width 110 height 82
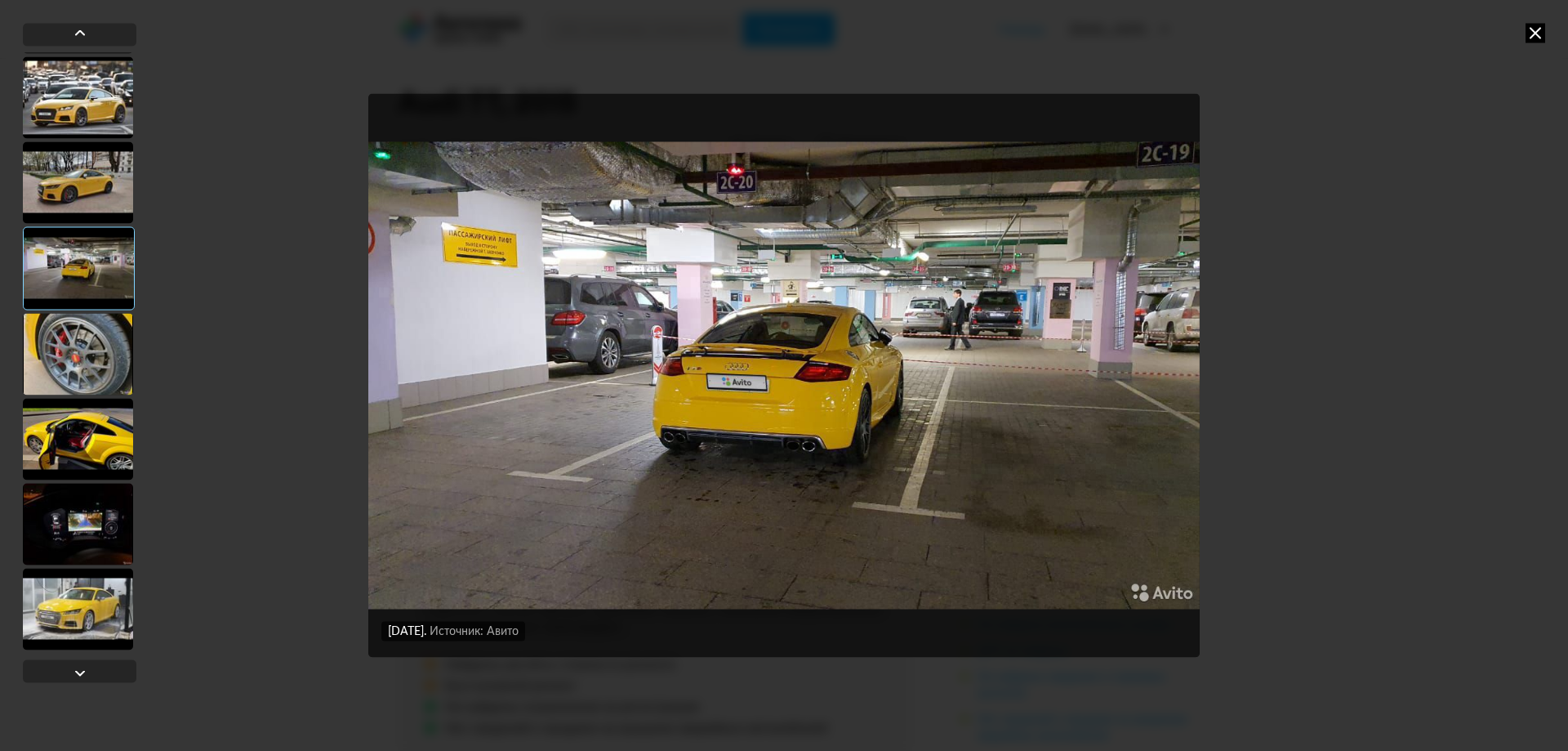
click at [815, 396] on img "Go to Slide 6" at bounding box center [784, 376] width 831 height 562
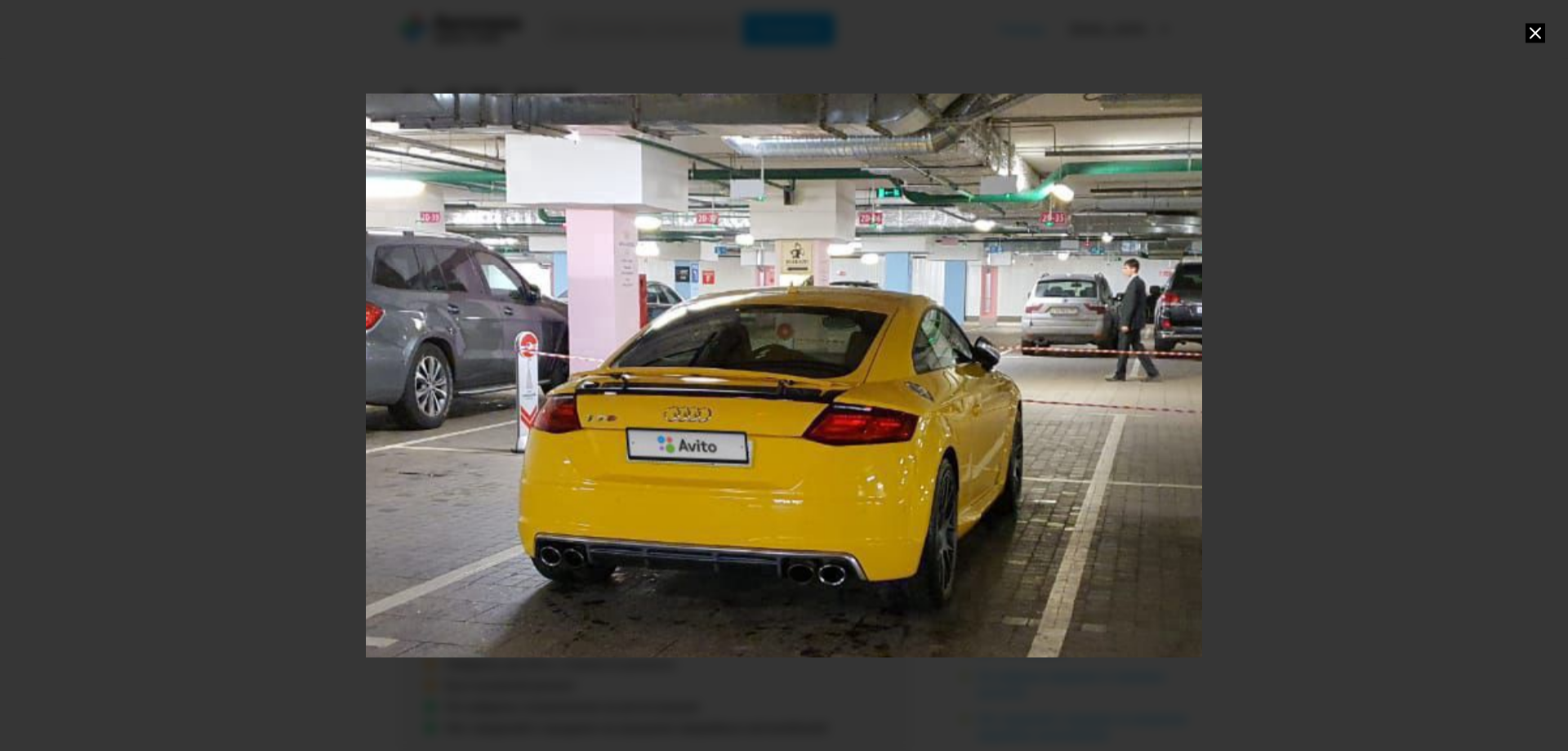
drag, startPoint x: 803, startPoint y: 396, endPoint x: 801, endPoint y: 451, distance: 55.0
click at [801, 451] on div "Go to Slide 6" at bounding box center [782, 431] width 1673 height 1126
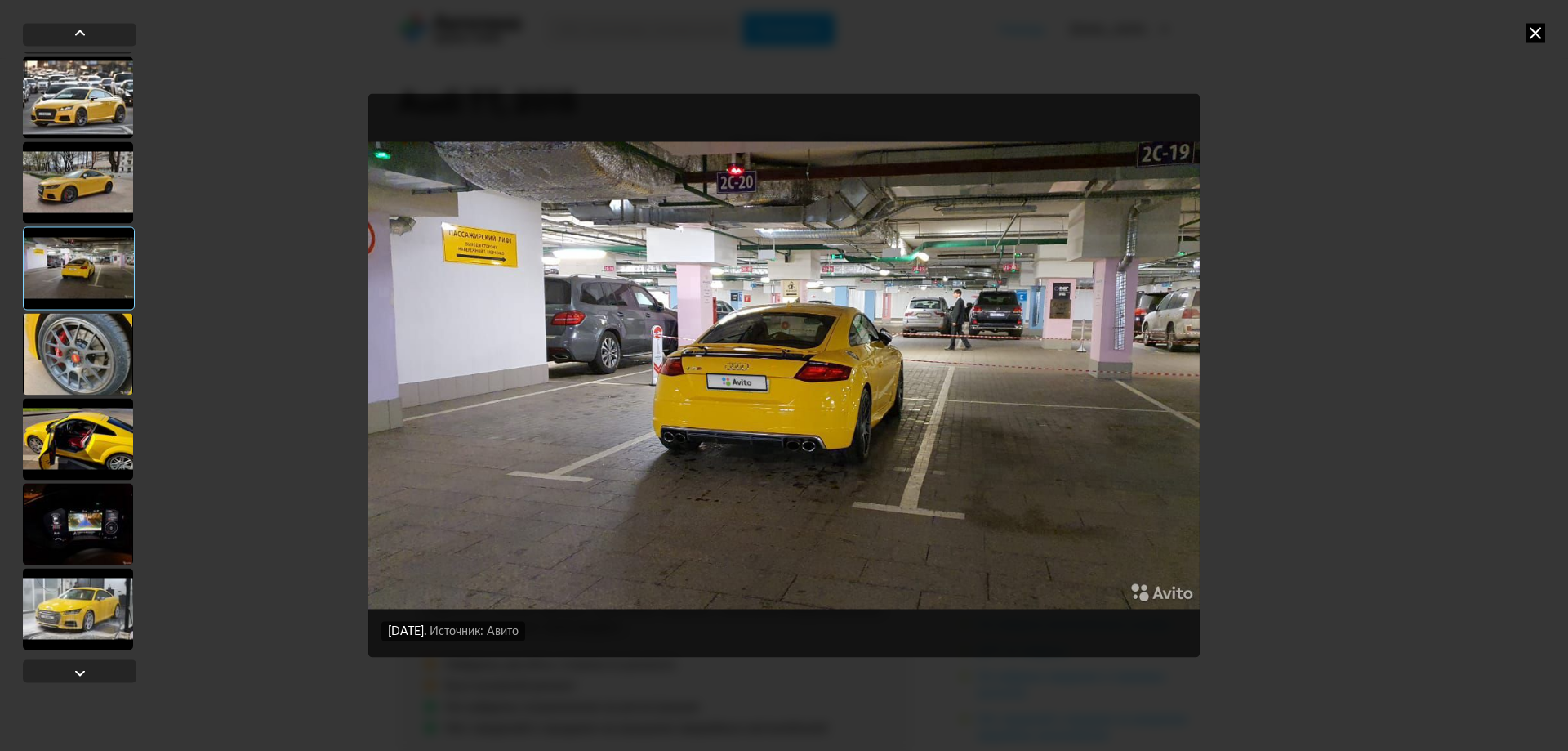
click at [52, 596] on div at bounding box center [78, 609] width 110 height 82
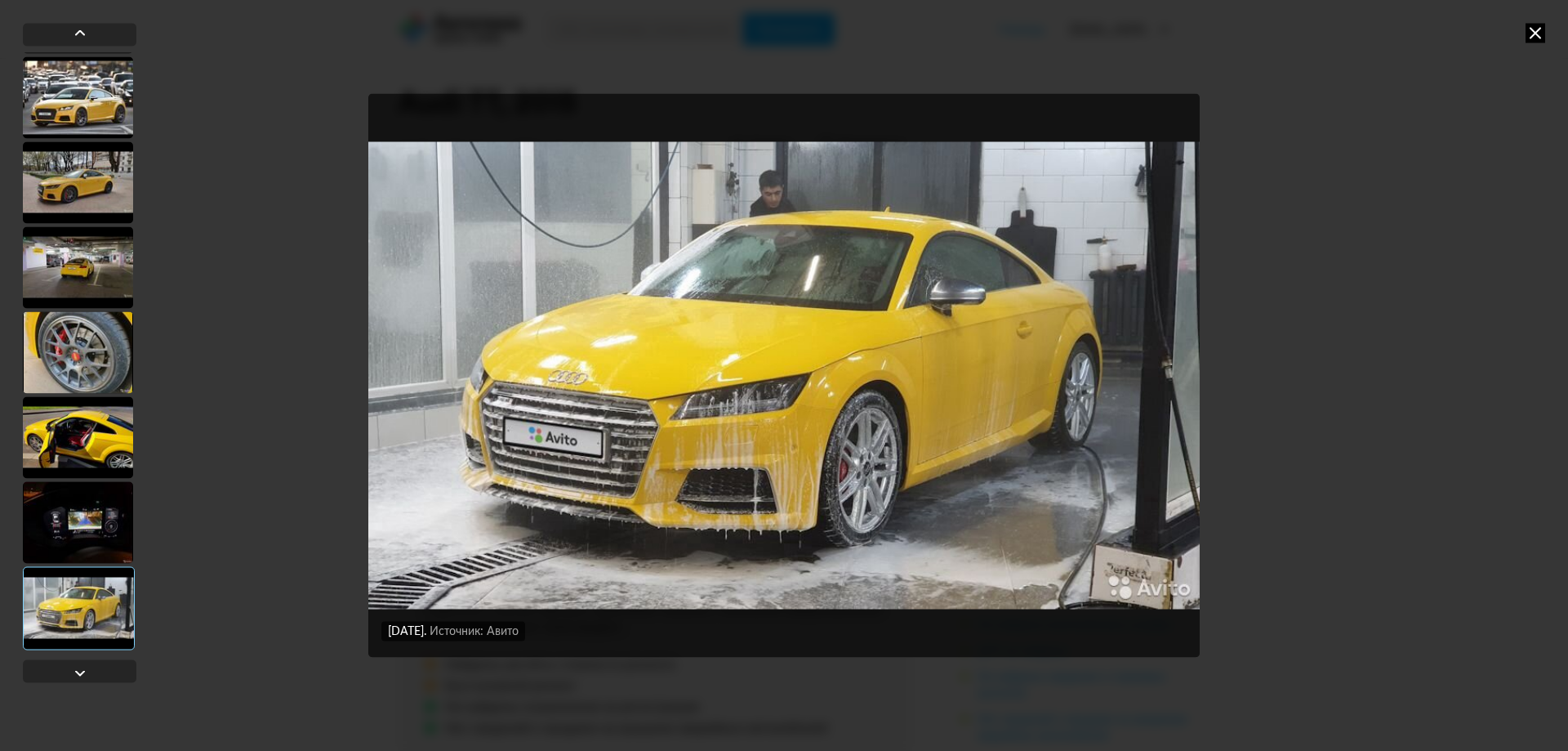
click at [70, 318] on div at bounding box center [78, 352] width 110 height 82
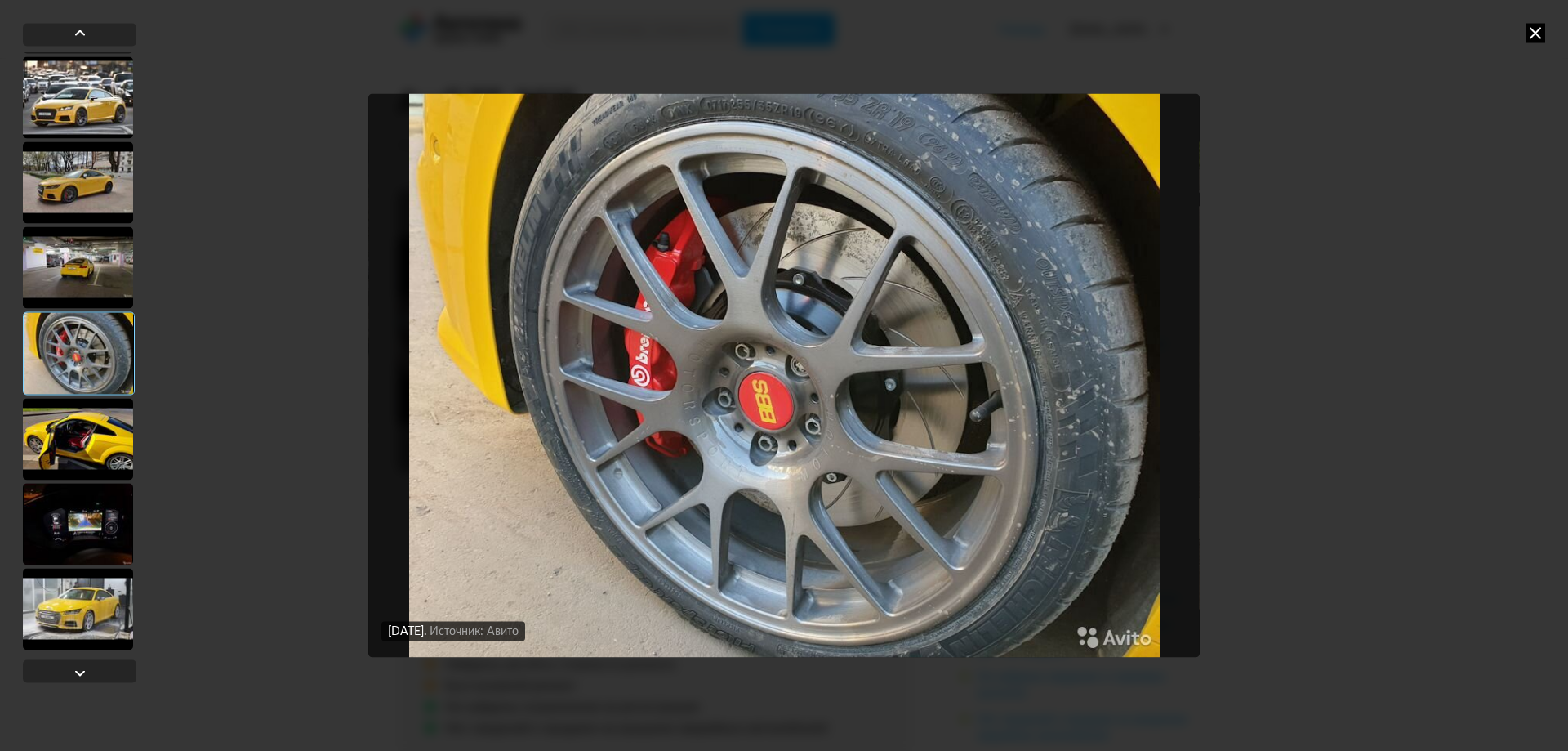
click at [96, 272] on div at bounding box center [78, 267] width 110 height 82
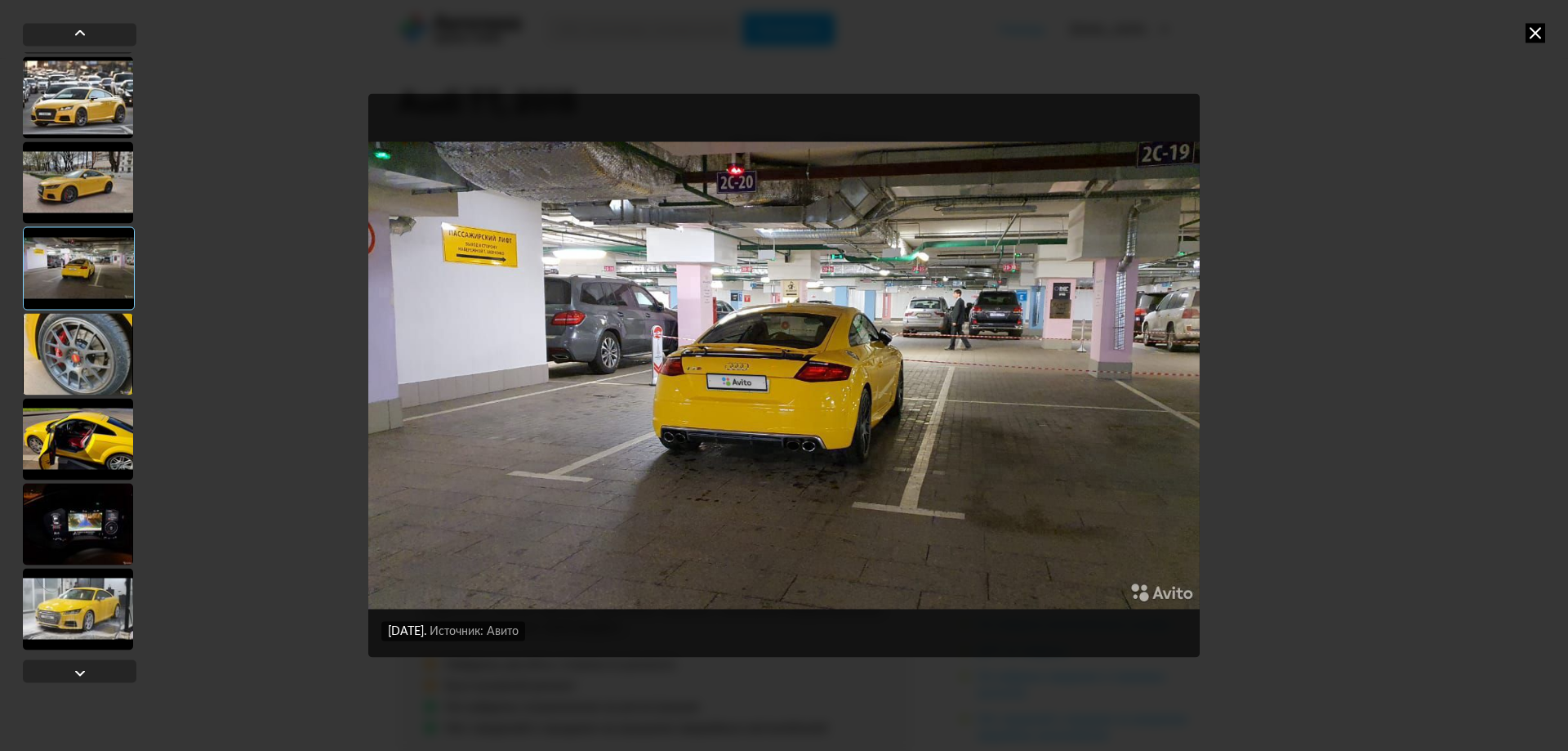
click at [105, 173] on div at bounding box center [78, 183] width 110 height 82
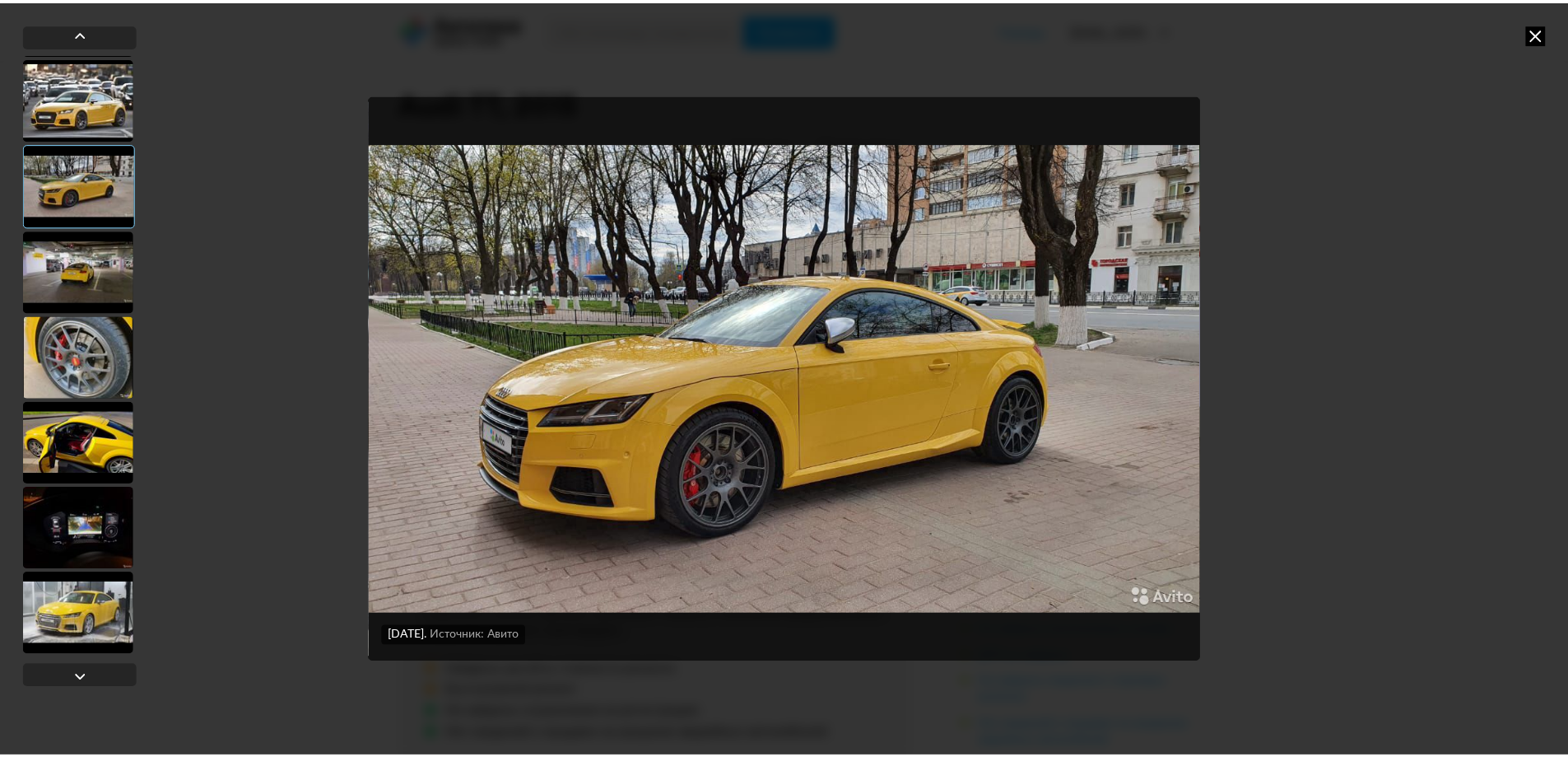
scroll to position [0, 0]
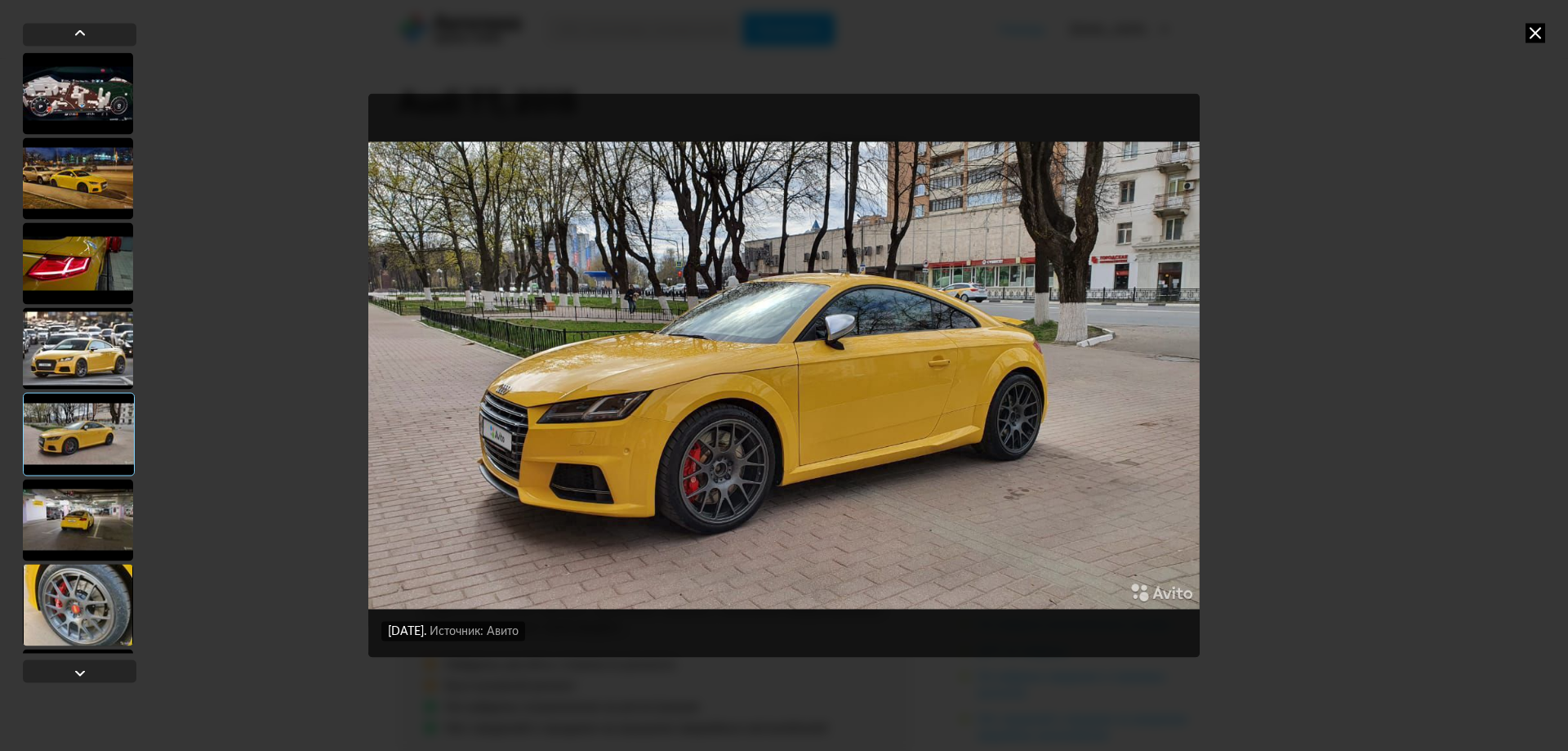
click at [91, 285] on div at bounding box center [78, 263] width 110 height 82
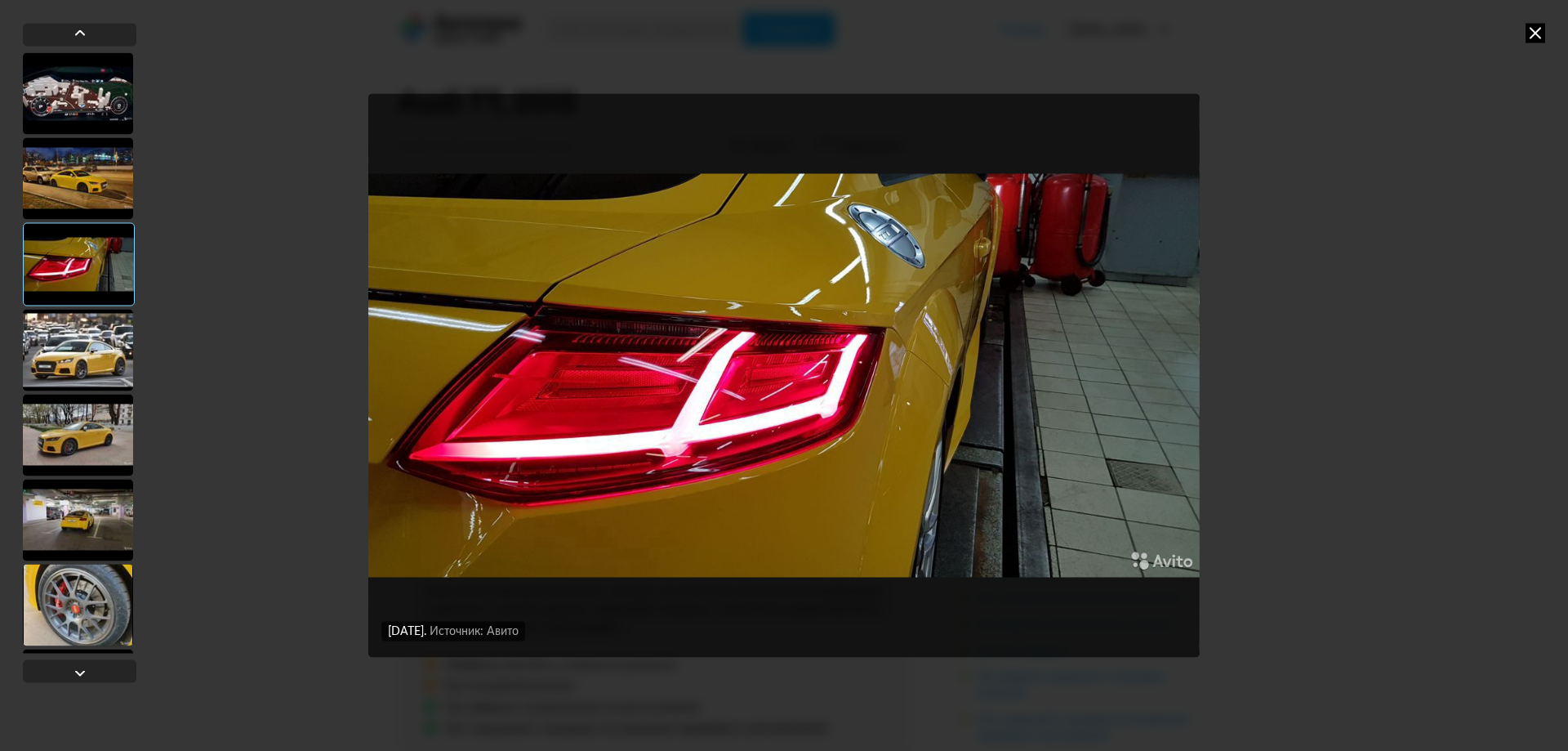
click at [120, 189] on div at bounding box center [78, 178] width 110 height 82
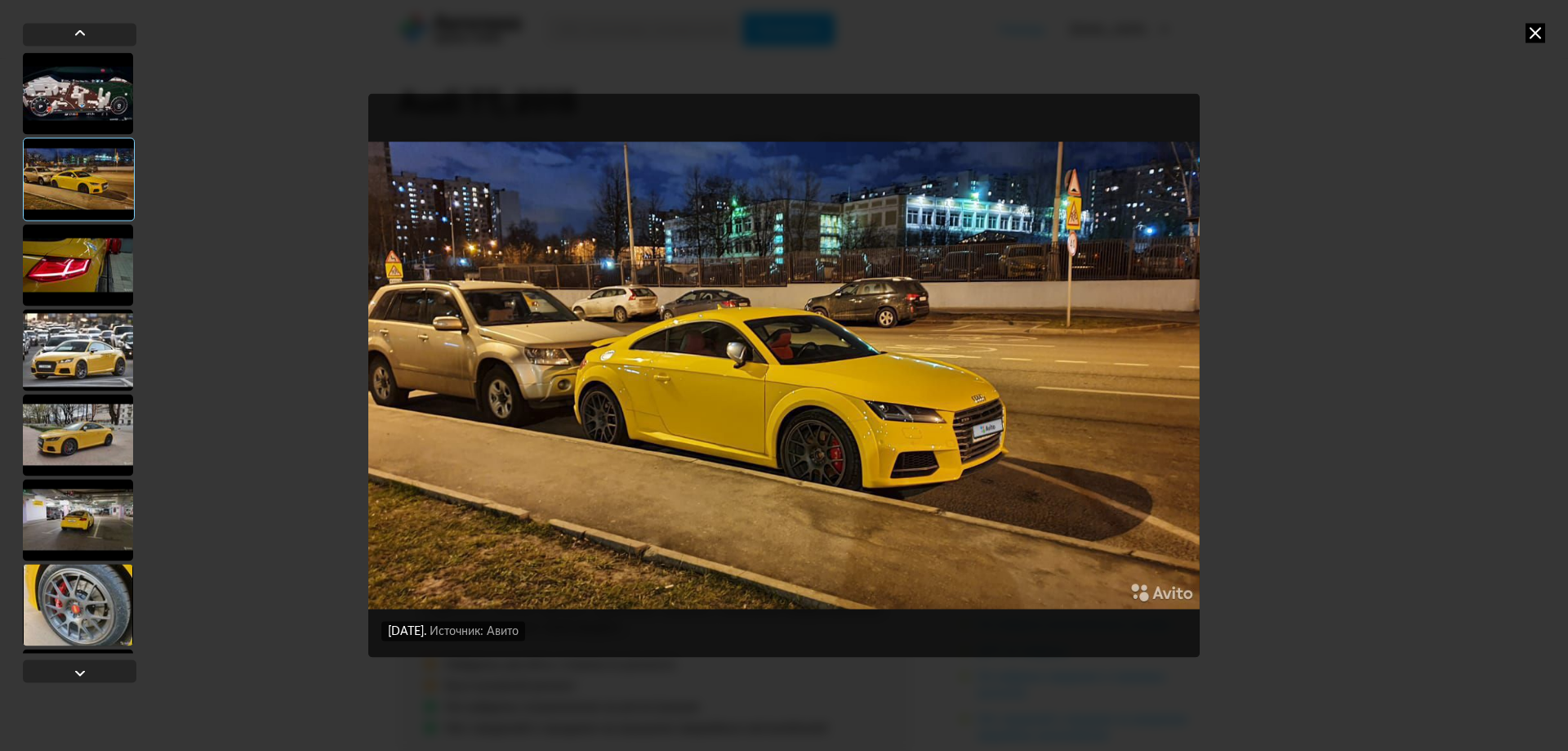
click at [728, 376] on img "Go to Slide 2" at bounding box center [784, 376] width 831 height 562
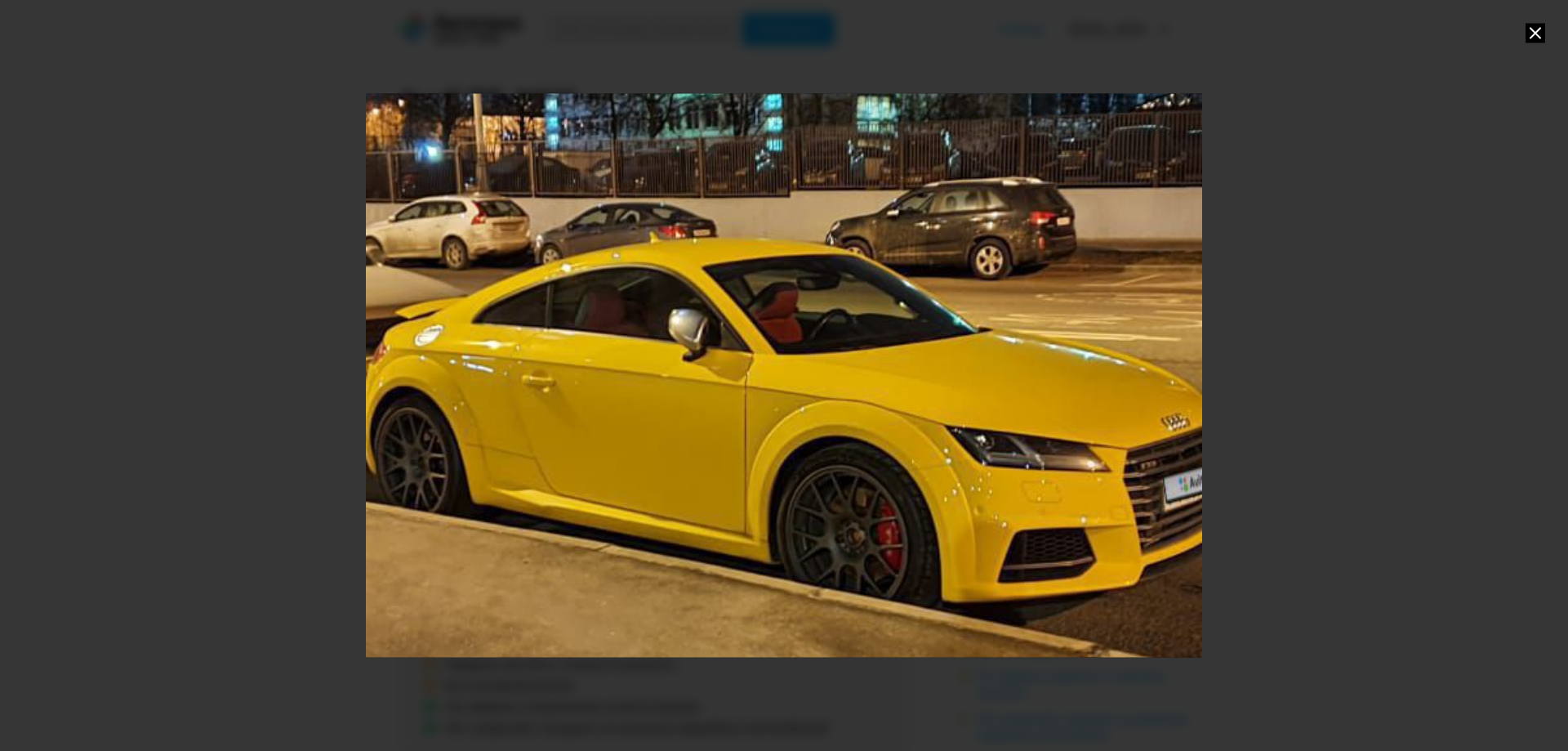
click at [728, 376] on div "Go to Slide 2" at bounding box center [784, 376] width 1673 height 1126
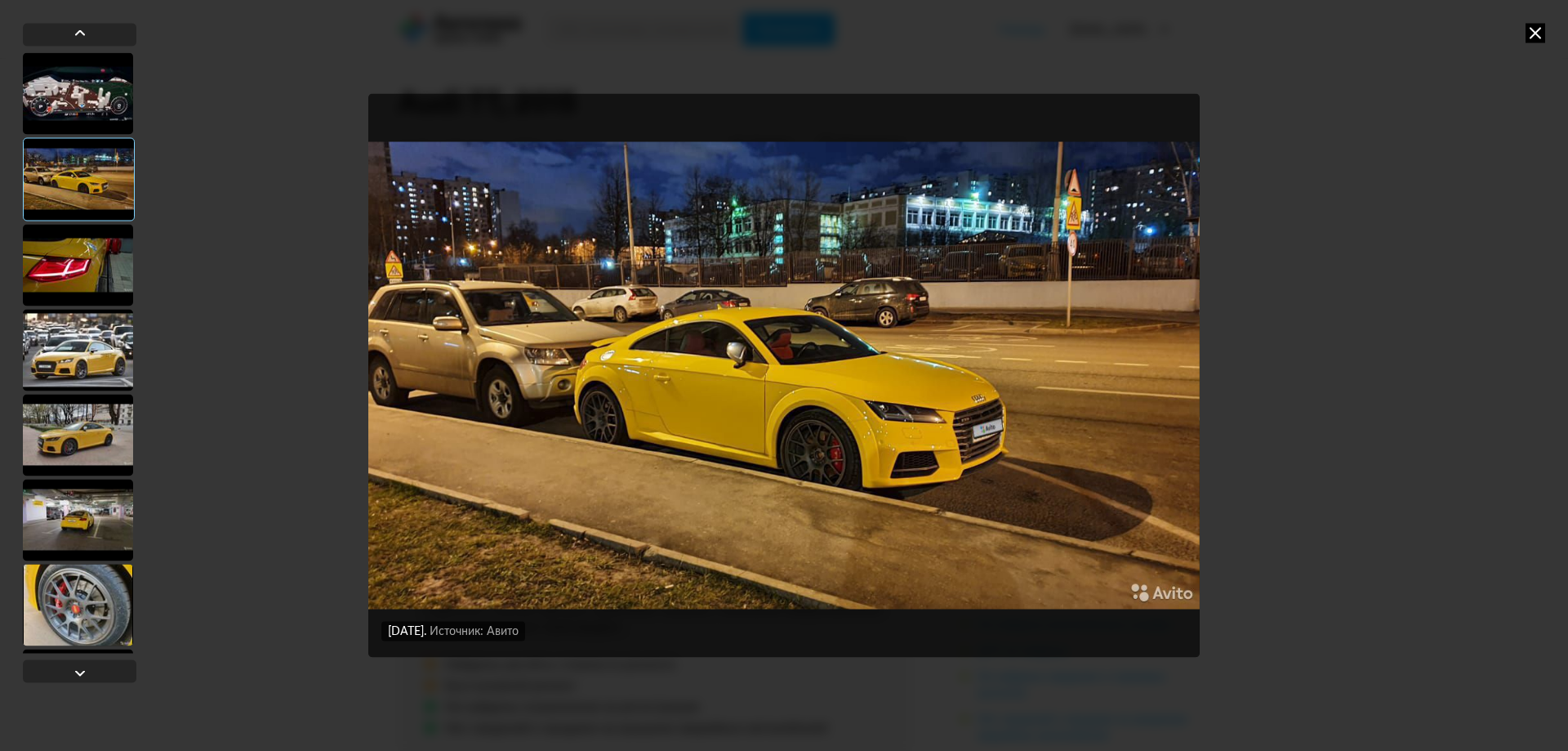
click at [921, 414] on img "Go to Slide 2" at bounding box center [784, 376] width 831 height 562
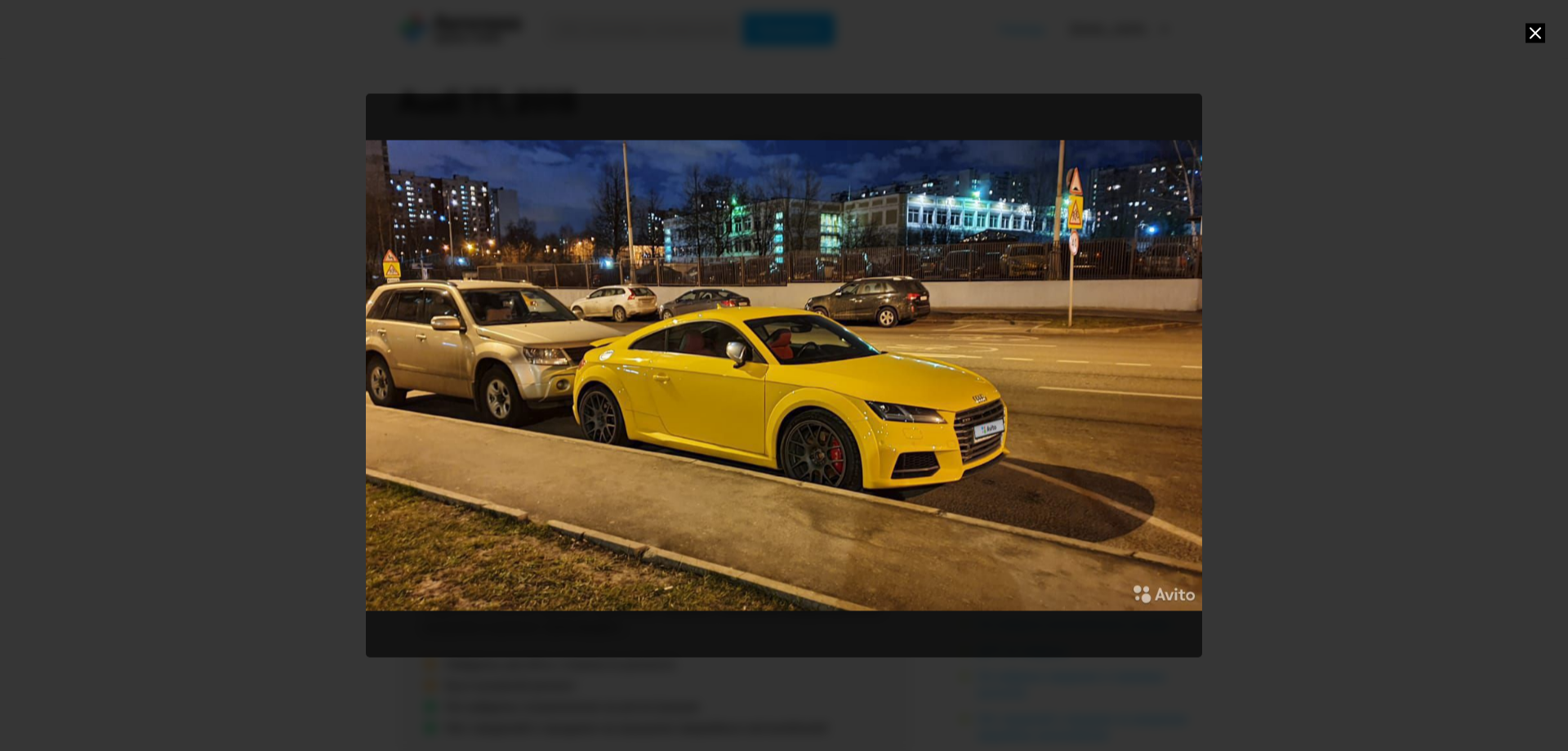
click at [1350, 389] on div at bounding box center [784, 376] width 1568 height 751
click at [1313, 302] on div at bounding box center [784, 376] width 1568 height 751
click at [1544, 26] on icon at bounding box center [1535, 32] width 19 height 19
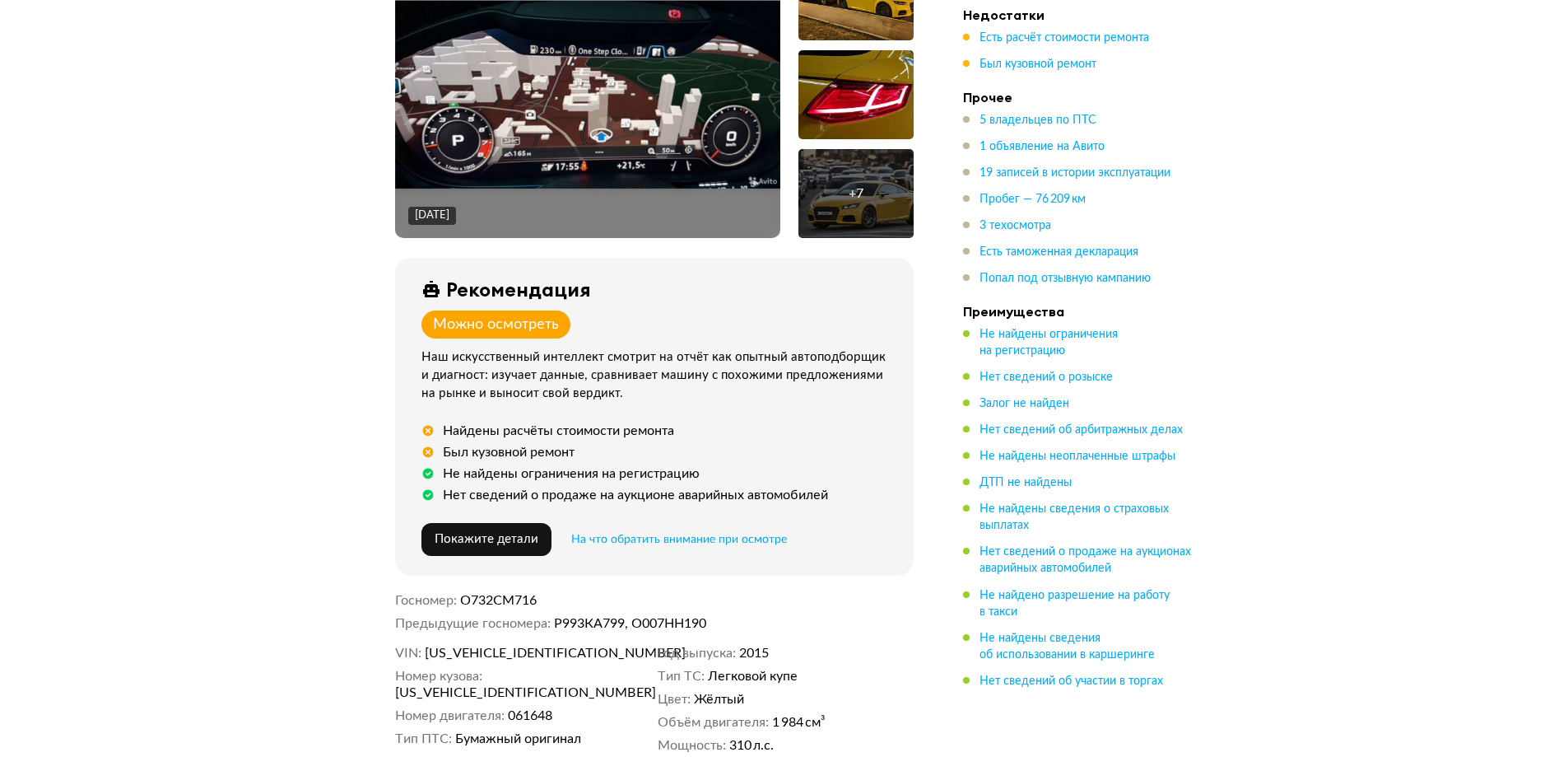
scroll to position [247, 0]
